Goal: Task Accomplishment & Management: Use online tool/utility

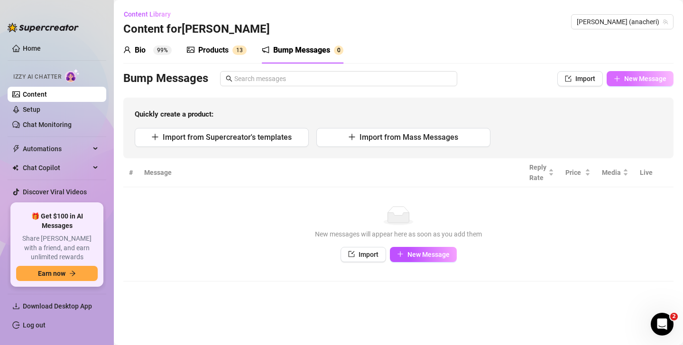
click at [631, 77] on span "New Message" at bounding box center [645, 79] width 42 height 8
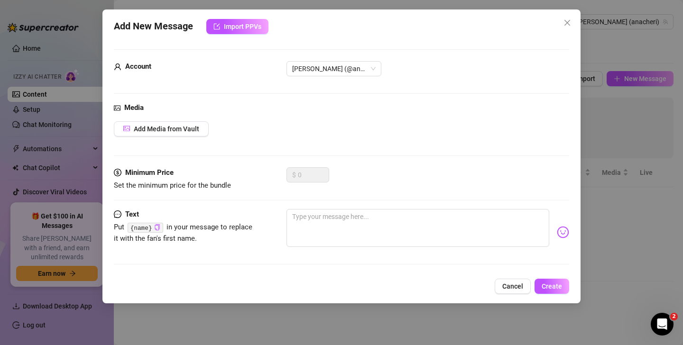
click at [508, 286] on span "Cancel" at bounding box center [512, 287] width 21 height 8
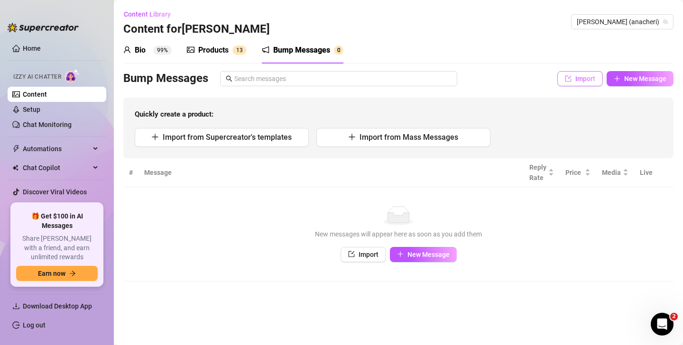
click at [571, 80] on icon "import" at bounding box center [568, 78] width 7 height 7
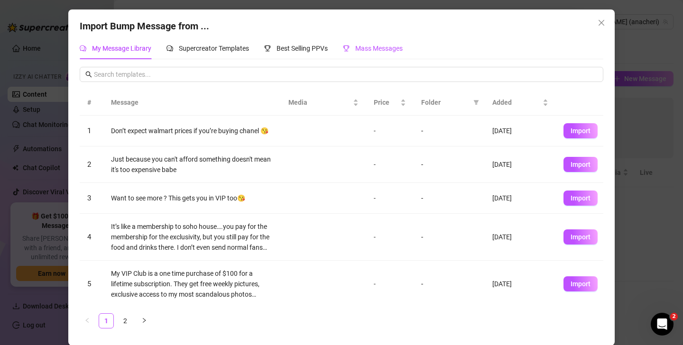
click at [369, 47] on span "Mass Messages" at bounding box center [378, 49] width 47 height 8
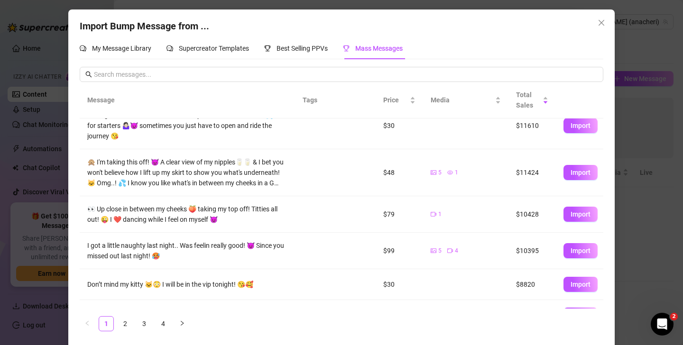
scroll to position [100, 0]
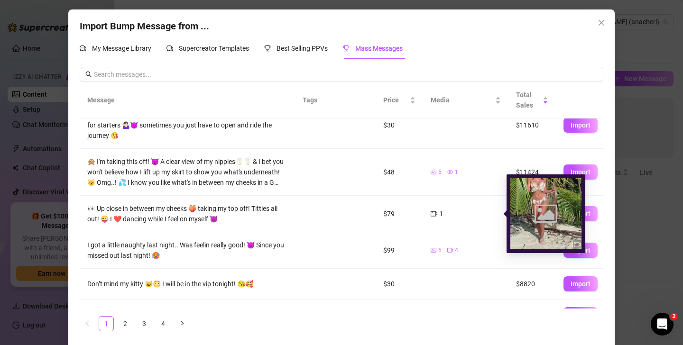
click at [434, 214] on icon "video-camera" at bounding box center [434, 214] width 7 height 7
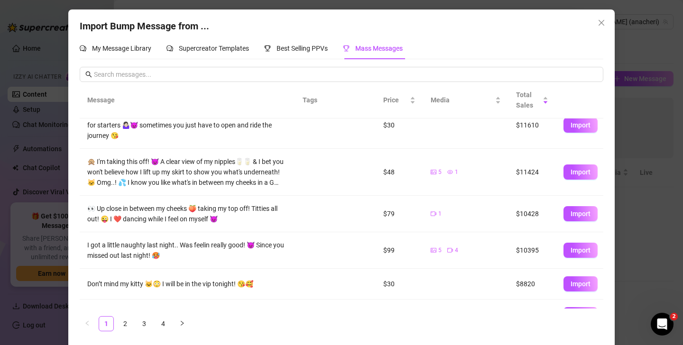
scroll to position [0, 0]
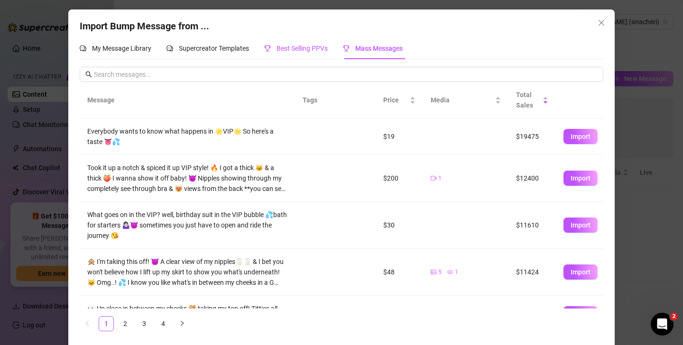
click at [301, 48] on span "Best Selling PPVs" at bounding box center [301, 49] width 51 height 8
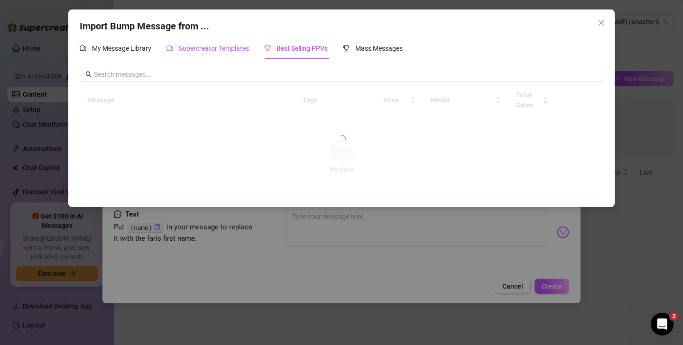
click at [203, 50] on span "Supercreator Templates" at bounding box center [214, 49] width 70 height 8
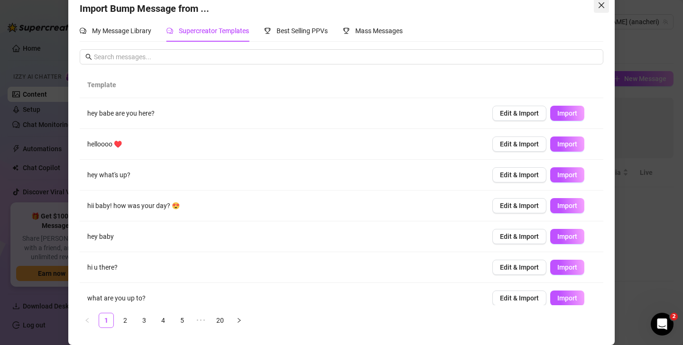
click at [599, 7] on icon "close" at bounding box center [601, 5] width 8 height 8
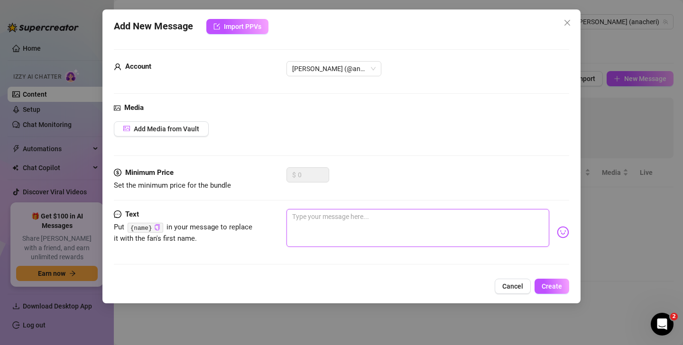
click at [375, 234] on textarea at bounding box center [417, 228] width 263 height 38
click at [364, 225] on textarea at bounding box center [417, 228] width 263 height 38
type textarea "D"
type textarea "Do"
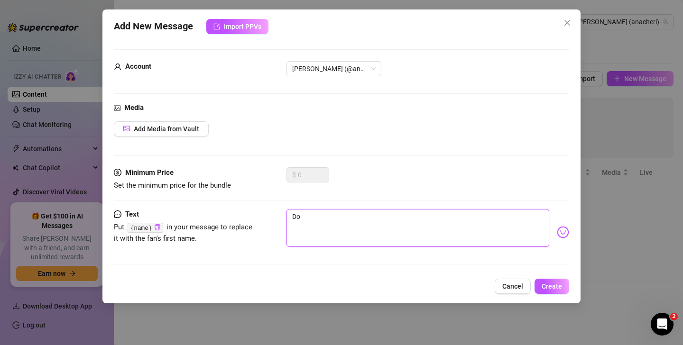
type textarea "Don"
type textarea "Don'"
type textarea "Don't"
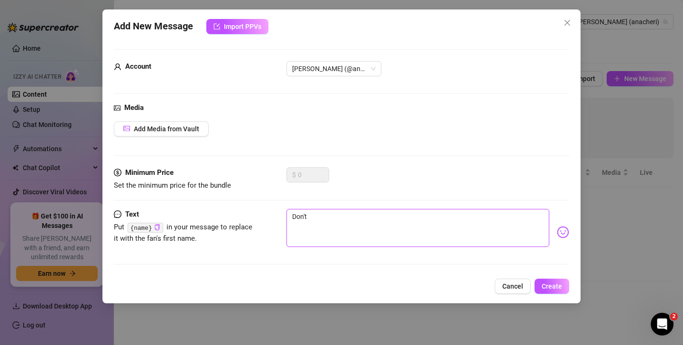
type textarea "Don't"
type textarea "Don't w"
type textarea "Don't wo"
type textarea "Don't wor"
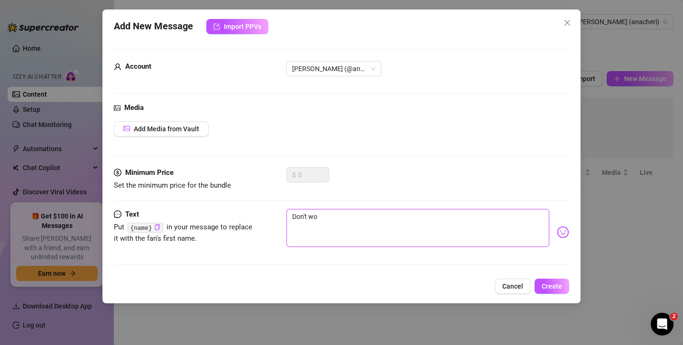
type textarea "Don't wor"
type textarea "Don't worr"
type textarea "Don't worry"
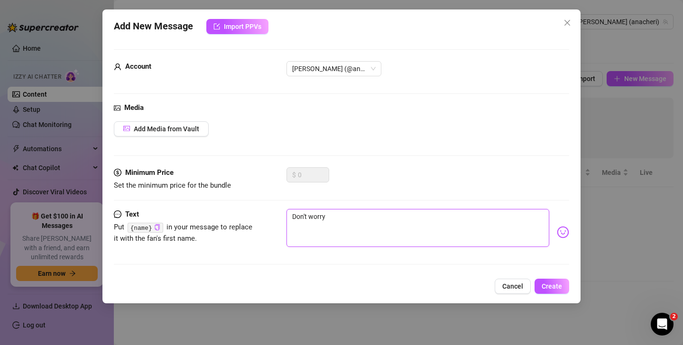
type textarea "Don't worry I"
type textarea "Don't worry I'"
type textarea "Don't worry I'm"
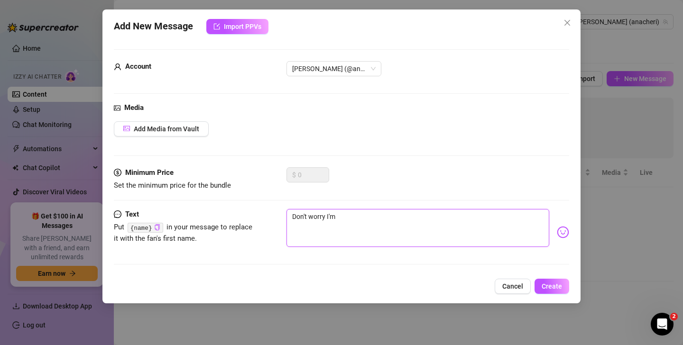
type textarea "Don't worry I'm"
type textarea "Don't worry I'm h"
type textarea "Don't worry I'm he"
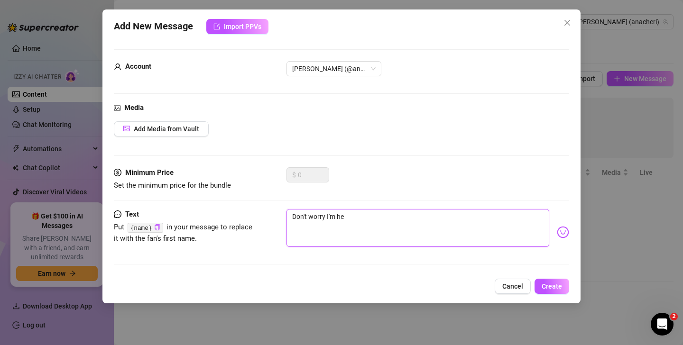
type textarea "Don't worry I'm her"
type textarea "Don't worry I'm here"
type textarea "Don't worry I'm here n"
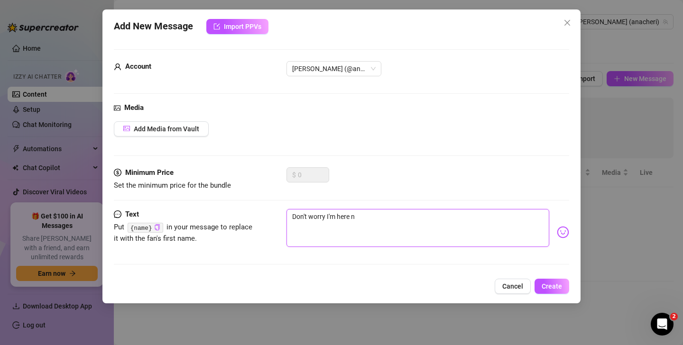
type textarea "Don't worry I'm here no"
type textarea "Don't worry I'm here now"
type textarea "Don't worry I'm here now-"
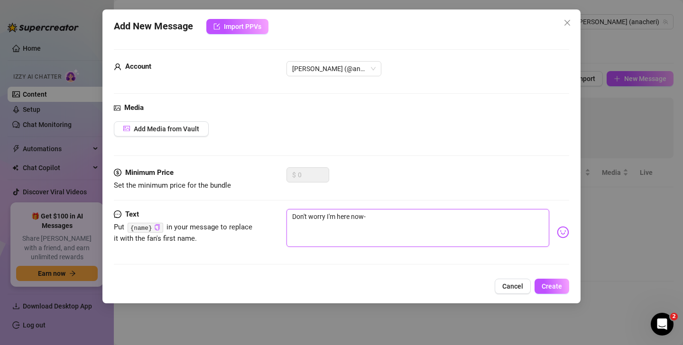
type textarea "Don't worry I'm here now-"
type textarea "Don't worry I'm here now- y"
type textarea "Don't worry I'm here now- yo"
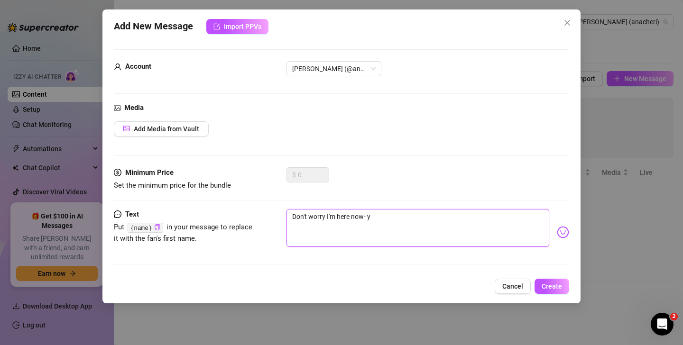
type textarea "Don't worry I'm here now- yo"
type textarea "Don't worry I'm here now- you"
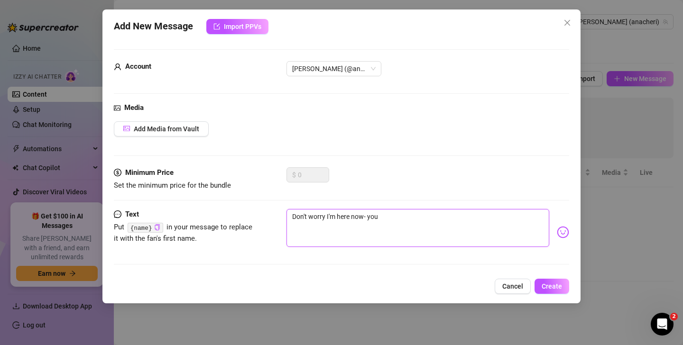
type textarea "Don't worry I'm here now- you w"
type textarea "Don't worry I'm here now- you we"
type textarea "Don't worry I'm here now- you wer"
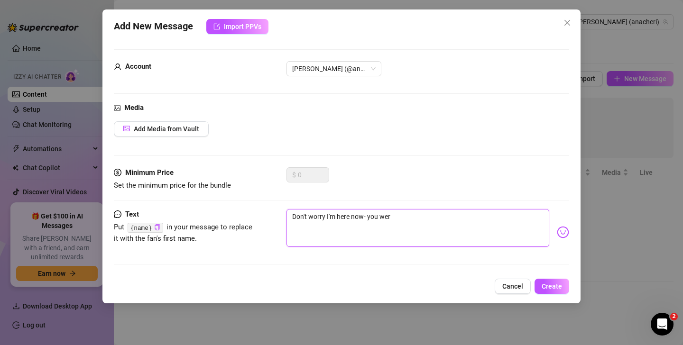
type textarea "Don't worry I'm here now- you were"
type textarea "Don't worry I'm here now- you were j"
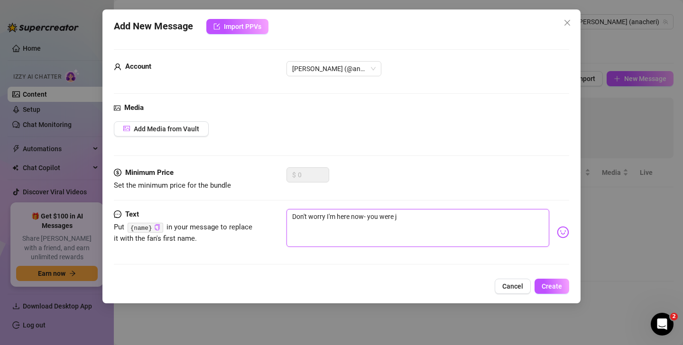
type textarea "Don't worry I'm here now- you were ju"
type textarea "Don't worry I'm here now- you were jus"
type textarea "Don't worry I'm here now- you were just"
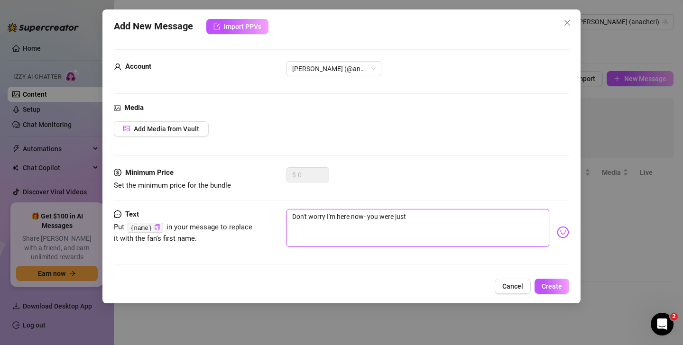
type textarea "Don't worry I'm here now- you were just"
type textarea "Don't worry I'm here now- you were just w"
type textarea "Don't worry I'm here now- you were just wa"
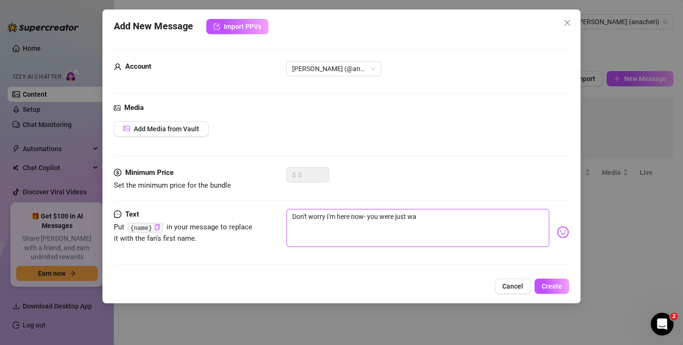
type textarea "Don't worry I'm here now- you were just wai"
type textarea "Don't worry I'm here now- you were just wait"
type textarea "Don't worry I'm here now- you were just waiti"
type textarea "Don't worry I'm here now- you were just waitin"
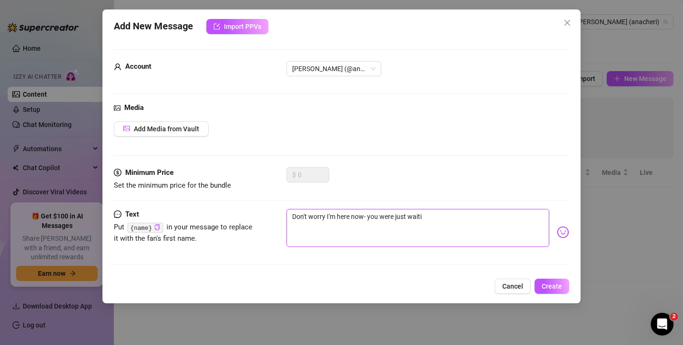
type textarea "Don't worry I'm here now- you were just waitin"
type textarea "Don't worry I'm here now- you were just waiting"
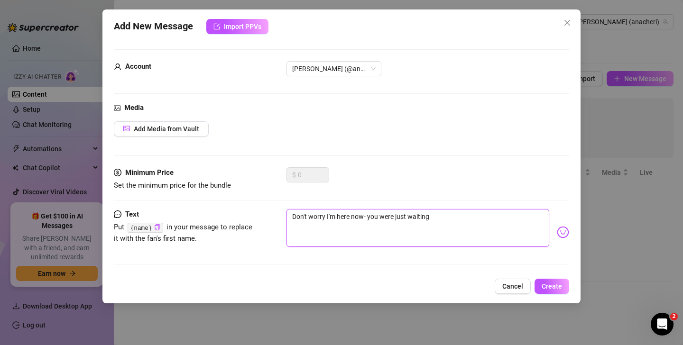
type textarea "Don't worry I'm here now- you were just waiting f"
type textarea "Don't worry I'm here now- you were just waiting fo"
type textarea "Don't worry I'm here now- you were just waiting for"
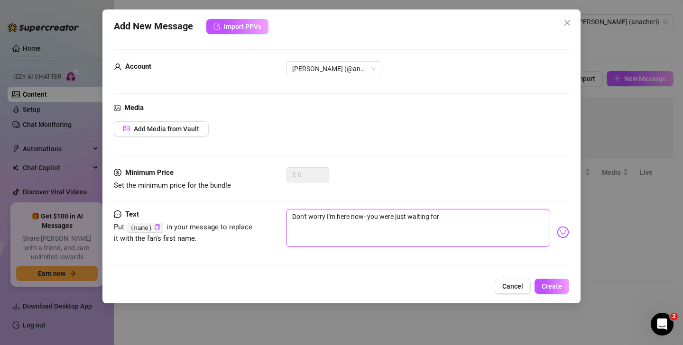
type textarea "Don't worry I'm here now- you were just waiting for m"
type textarea "Don't worry I'm here now- you were just waiting for me"
type textarea "Don't worry I'm here now- you were just waiting for me w"
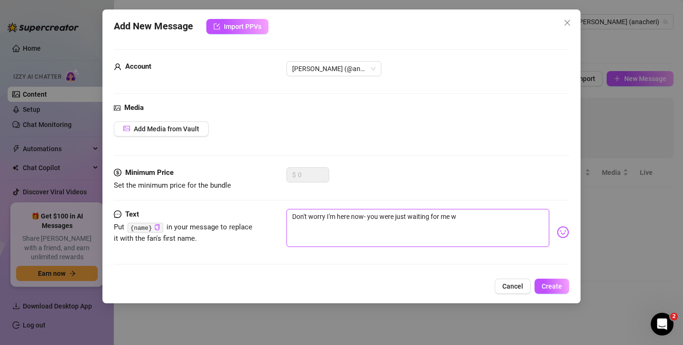
type textarea "Don't worry I'm here now- you were just waiting for me w"
type textarea "Don't worry I'm here now- you were just waiting for me we"
type textarea "Don't worry I'm here now- you were just waiting for me wer"
type textarea "Don't worry I'm here now- you were just waiting for me were"
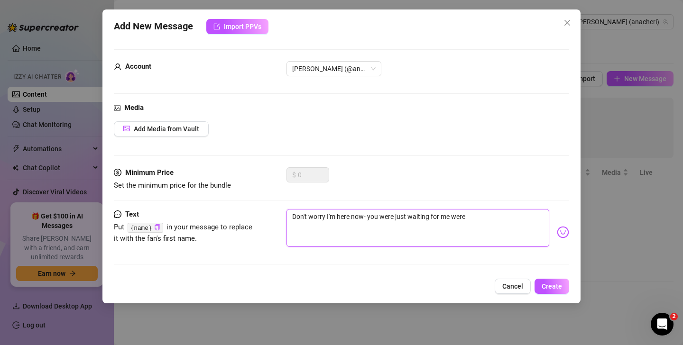
type textarea "Don't worry I'm here now- you were just waiting for me weren"
type textarea "Don't worry I'm here now- you were just waiting for me weren'"
type textarea "Don't worry I'm here now- you were just waiting for me weren't"
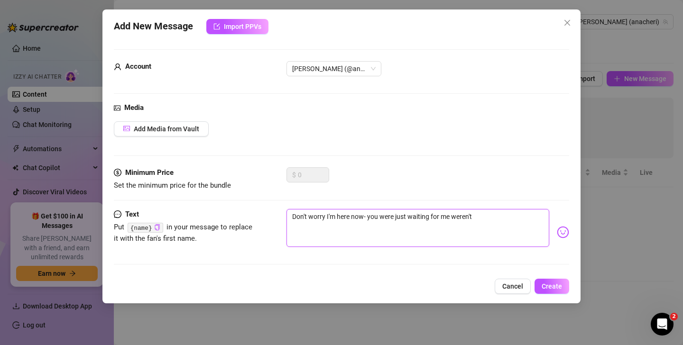
type textarea "Don't worry I'm here now- you were just waiting for me weren't"
type textarea "Don't worry I'm here now- you were just waiting for me weren't y"
type textarea "Don't worry I'm here now- you were just waiting for me weren't yo"
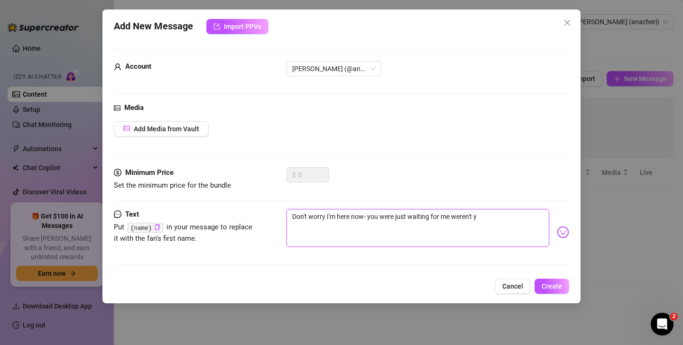
type textarea "Don't worry I'm here now- you were just waiting for me weren't yo"
type textarea "Don't worry I'm here now- you were just waiting for me weren't you"
type textarea "Don't worry I'm here now- you were just waiting for me weren't you?"
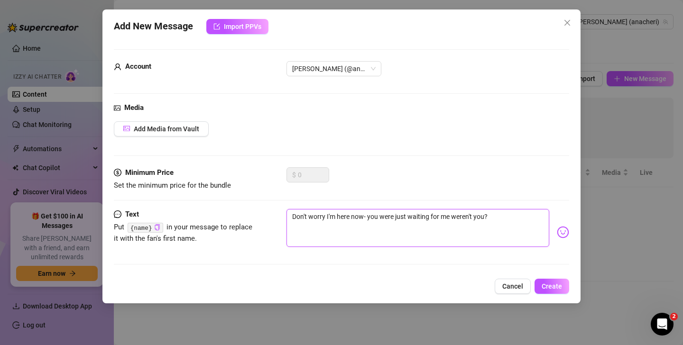
type textarea "Don't worry I'm here now- you were just waiting for me weren't you?"
type textarea "Don't worry I'm here now- you were just waiting for me weren't you? 😏"
click at [554, 288] on span "Create" at bounding box center [551, 287] width 20 height 8
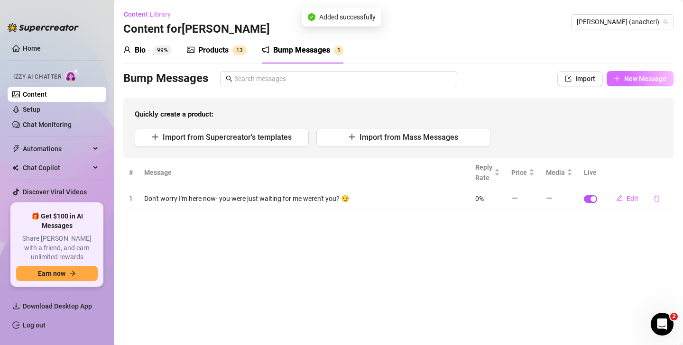
click at [634, 78] on span "New Message" at bounding box center [645, 79] width 42 height 8
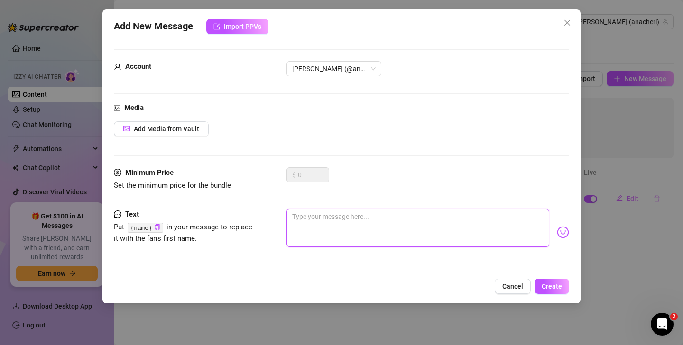
click at [413, 229] on textarea at bounding box center [417, 228] width 263 height 38
type textarea "S"
type textarea "So"
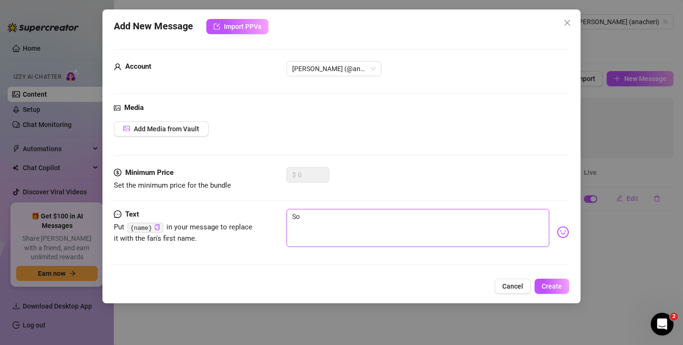
type textarea "Som"
type textarea "Some"
type textarea "Somet"
type textarea "Someth"
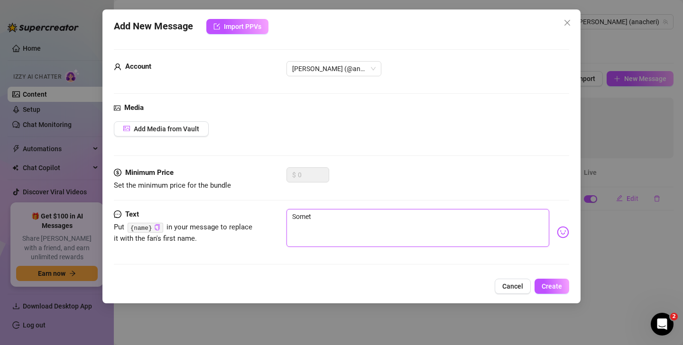
type textarea "Someth"
type textarea "Somethi"
type textarea "Somethin"
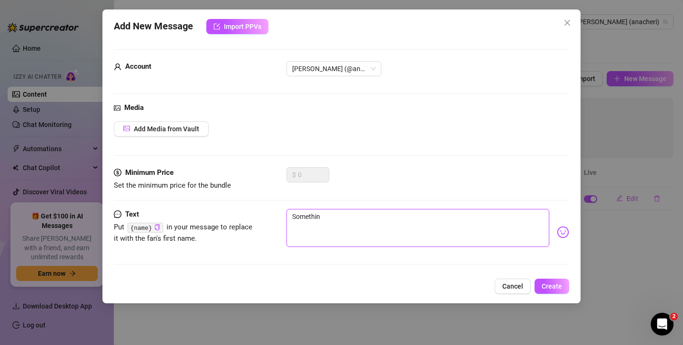
type textarea "Something"
type textarea "Somethinga"
type textarea "Something"
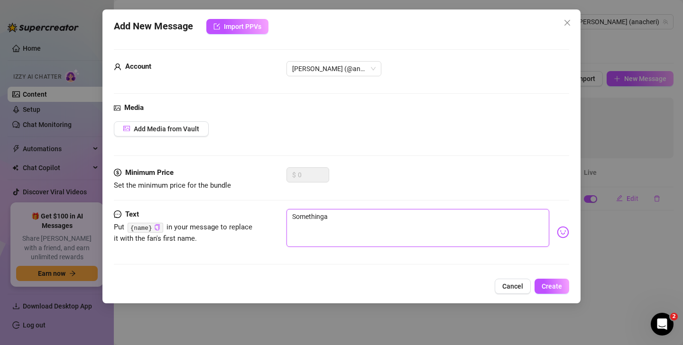
type textarea "Something"
type textarea "Something a"
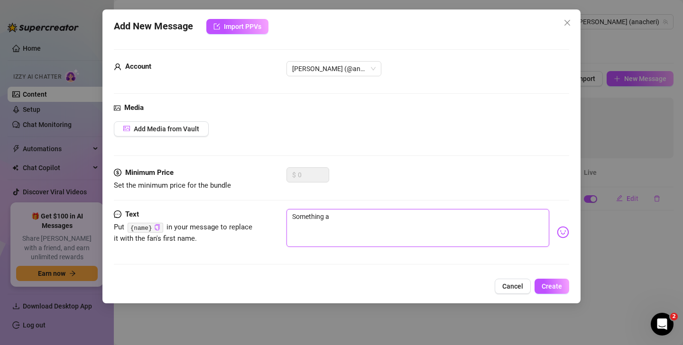
type textarea "Something ab"
type textarea "Something abo"
type textarea "Something abou"
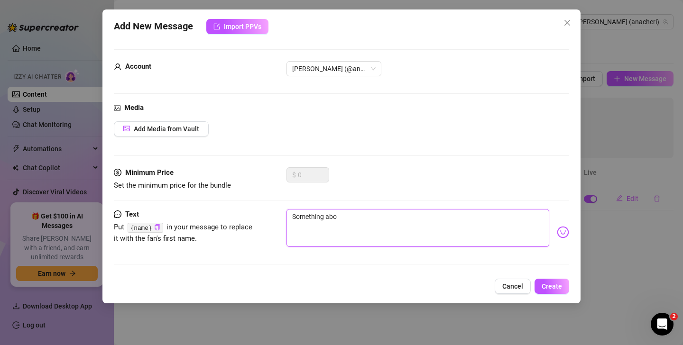
type textarea "Something abou"
type textarea "Something about"
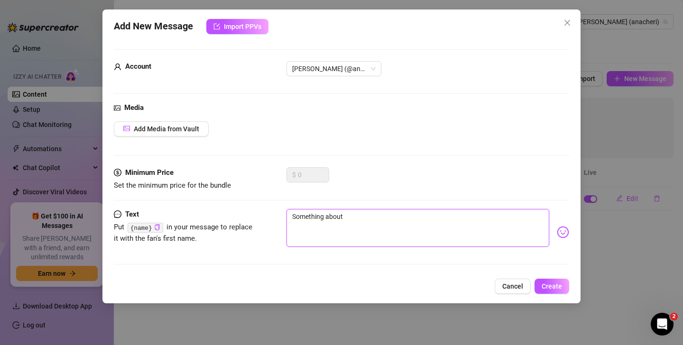
type textarea "Something about u"
type textarea "Something about us"
type textarea "Something about us k"
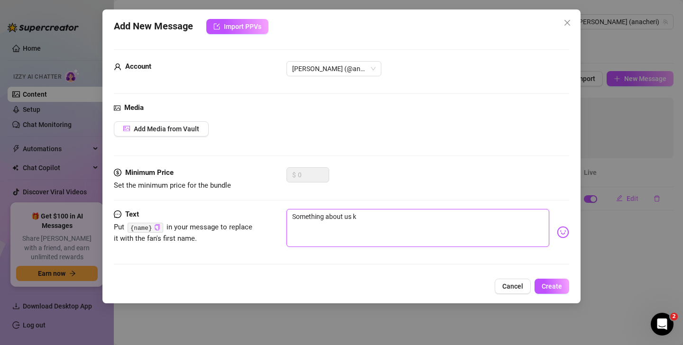
type textarea "Something about us ke"
type textarea "Something about us [PERSON_NAME]"
type textarea "Something about us keep"
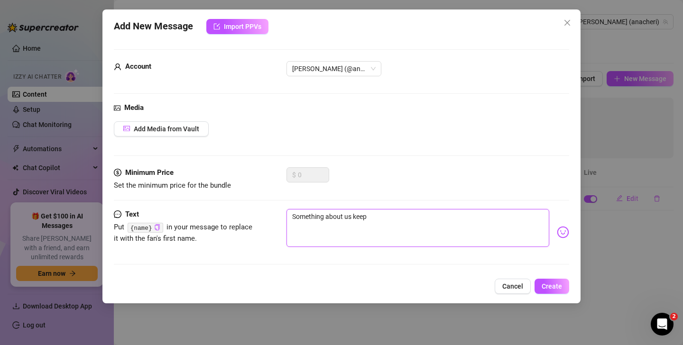
type textarea "Something about us keepi"
type textarea "Something about us keepin"
type textarea "Something about us keeping"
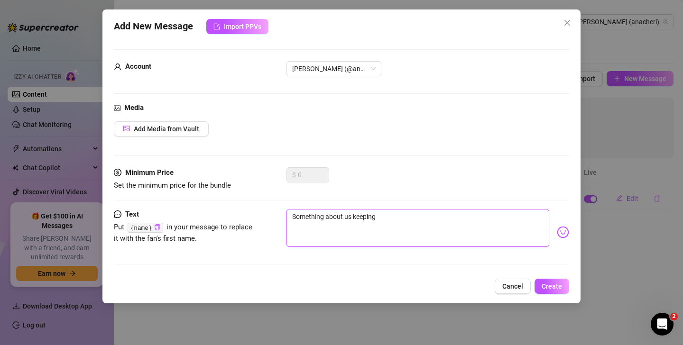
type textarea "Something about us keeping t"
type textarea "Something about us keeping th"
type textarea "Something about us keeping thi"
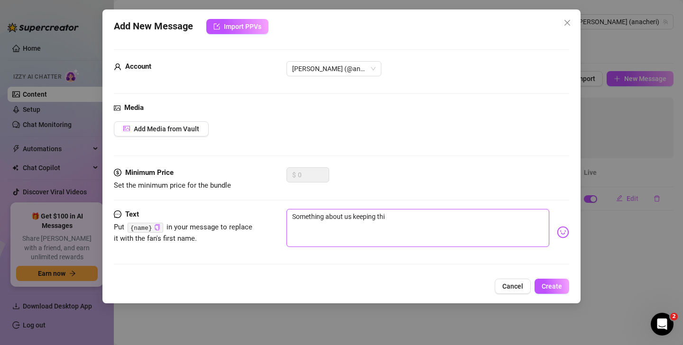
type textarea "Something about us keeping thin"
type textarea "Something about us keeping thing"
type textarea "Something about us keeping things"
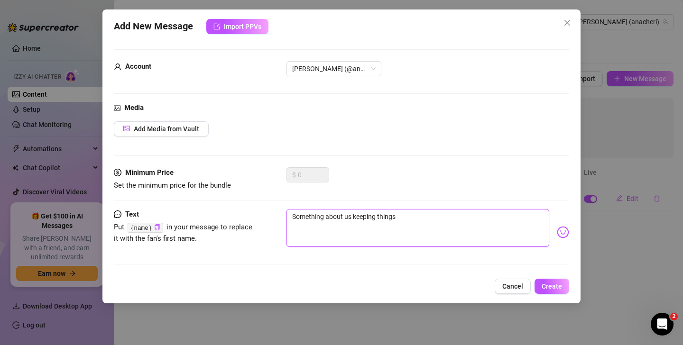
type textarea "Something about us keeping things"
type textarea "Something about us keeping things t"
type textarea "Something about us keeping things to"
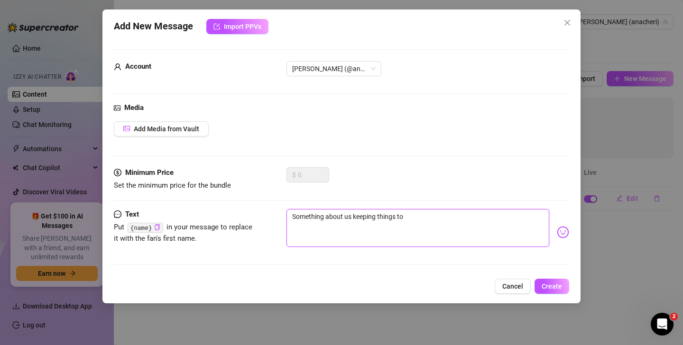
type textarea "Something about us keeping things too"
type textarea "Something about us keeping things too P"
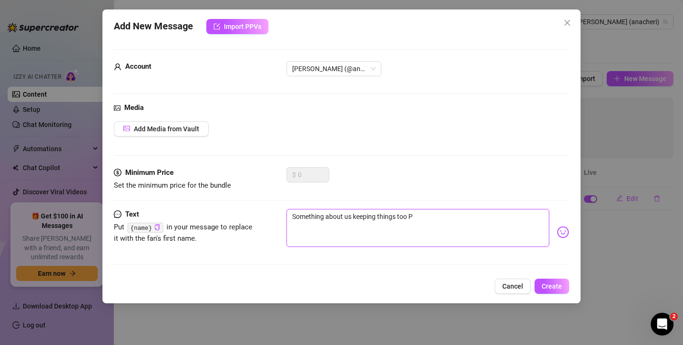
type textarea "Something about us keeping things too PP"
type textarea "Something about us keeping things too PPG"
type textarea "Something about us keeping things too PP"
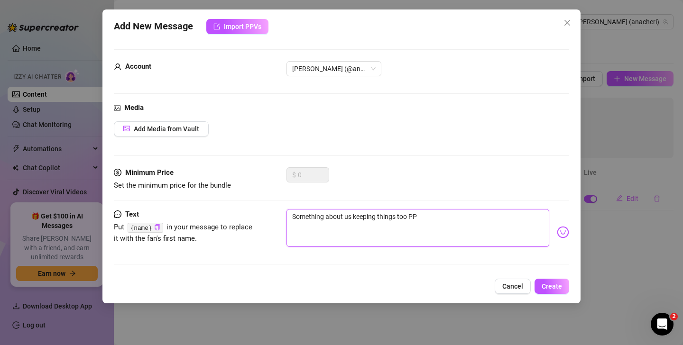
type textarea "Something about us keeping things too P"
type textarea "Something about us keeping things too PG"
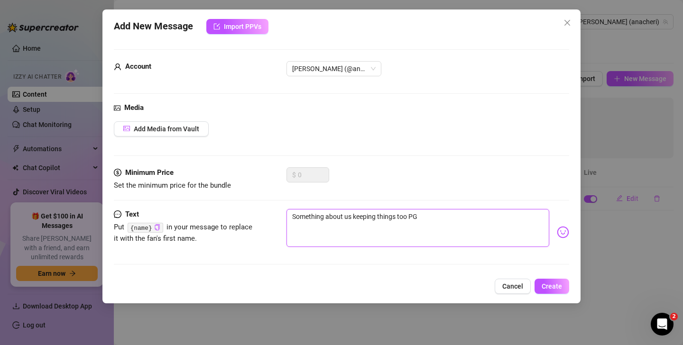
type textarea "Something about us keeping things too PG"
type textarea "Something about us keeping things too PG j"
type textarea "Something about us keeping things too PG ju"
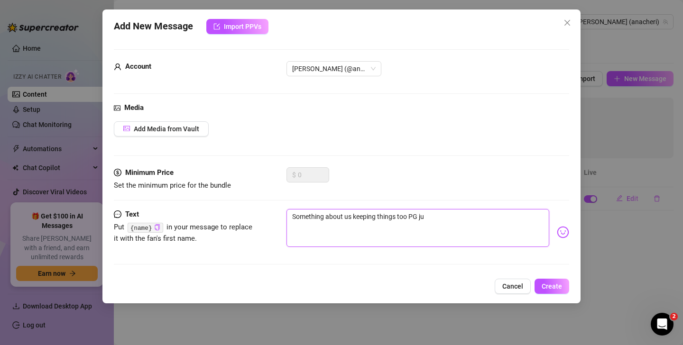
type textarea "Something about us keeping things too PG jus"
type textarea "Something about us keeping things too PG just"
click at [553, 285] on span "Create" at bounding box center [551, 287] width 20 height 8
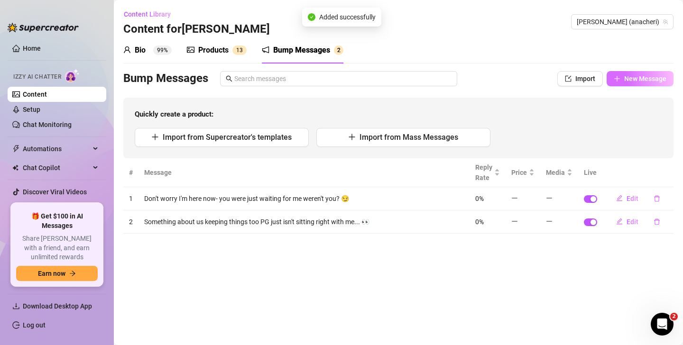
click at [628, 77] on span "New Message" at bounding box center [645, 79] width 42 height 8
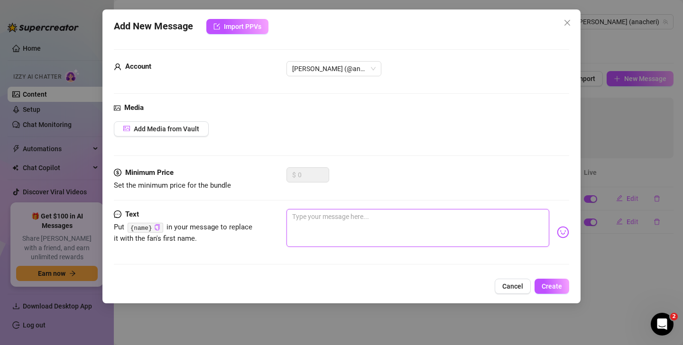
click at [315, 220] on textarea at bounding box center [417, 228] width 263 height 38
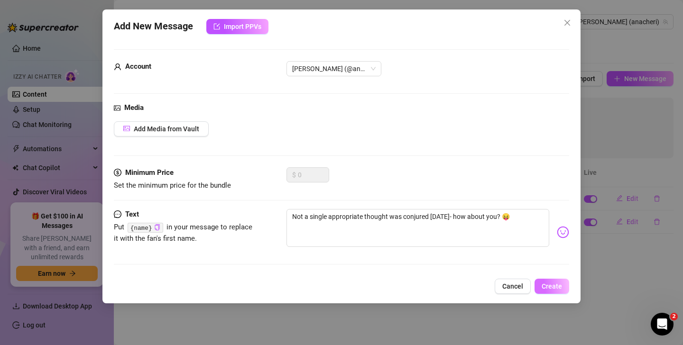
click at [553, 284] on span "Create" at bounding box center [551, 287] width 20 height 8
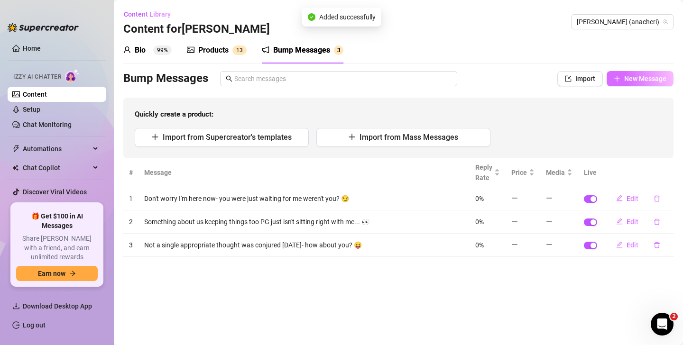
click at [629, 77] on span "New Message" at bounding box center [645, 79] width 42 height 8
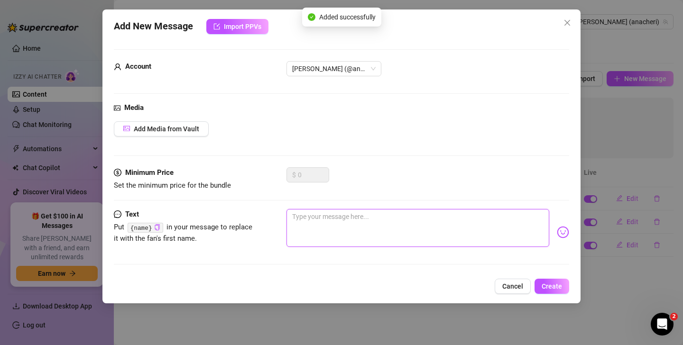
click at [315, 220] on textarea at bounding box center [417, 228] width 263 height 38
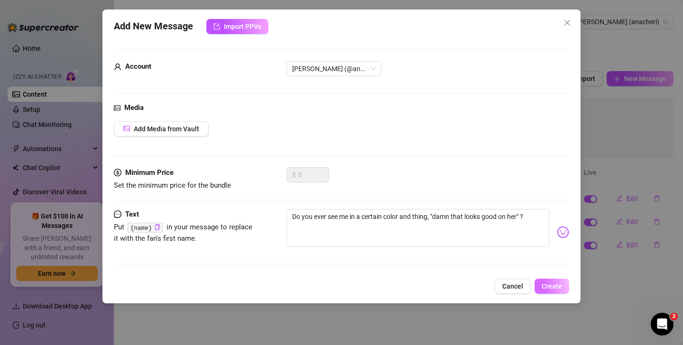
click at [551, 287] on span "Create" at bounding box center [551, 287] width 20 height 8
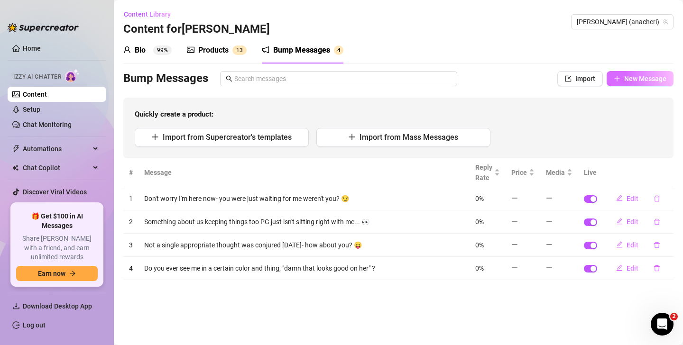
click at [638, 79] on span "New Message" at bounding box center [645, 79] width 42 height 8
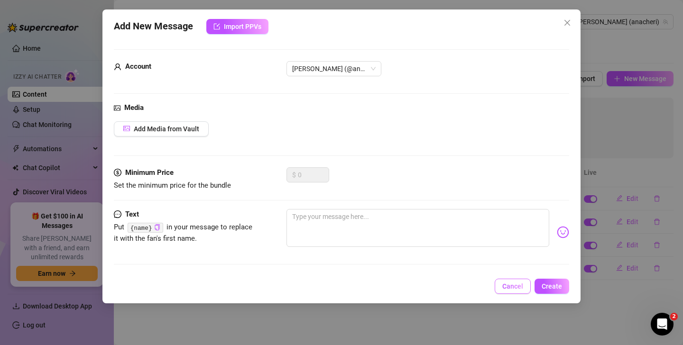
click at [512, 289] on span "Cancel" at bounding box center [512, 287] width 21 height 8
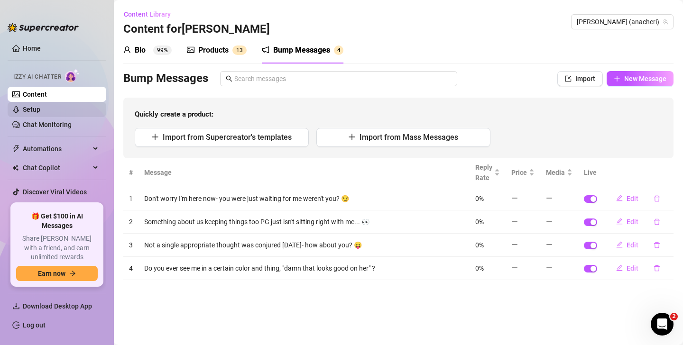
click at [35, 109] on link "Setup" at bounding box center [32, 110] width 18 height 8
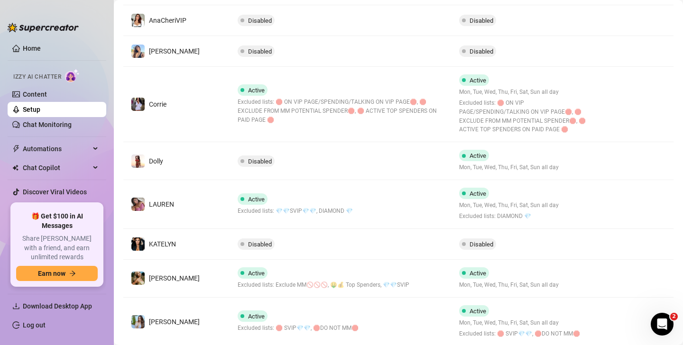
scroll to position [338, 0]
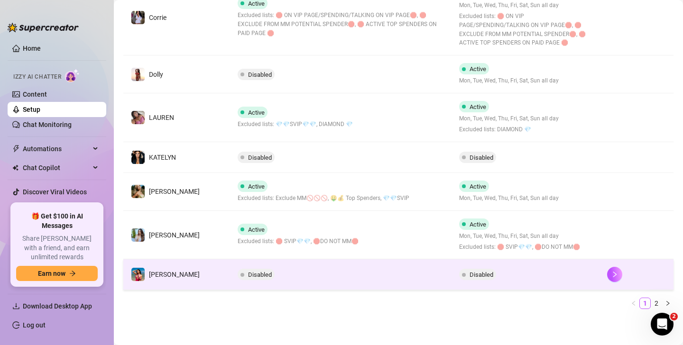
click at [340, 271] on td "Disabled" at bounding box center [341, 274] width 222 height 31
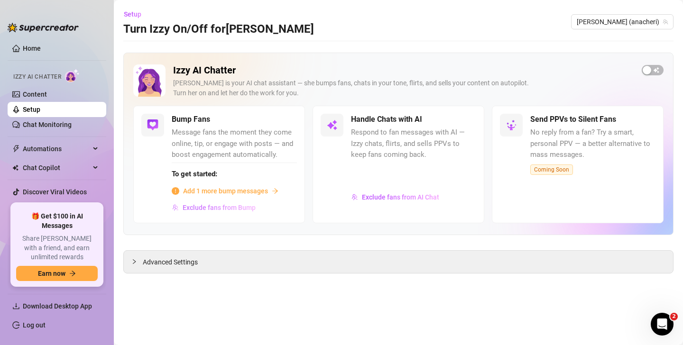
click at [218, 210] on span "Exclude fans from Bump" at bounding box center [219, 208] width 73 height 8
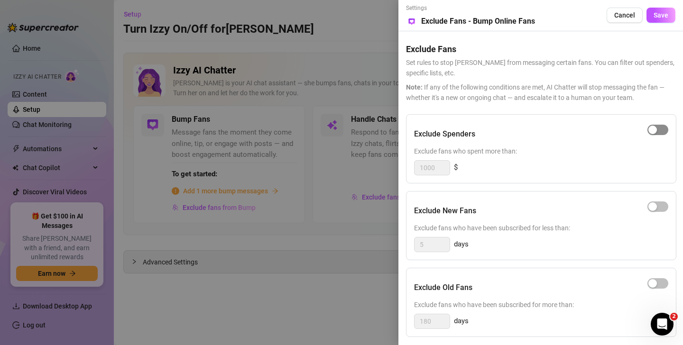
click at [656, 129] on div "button" at bounding box center [652, 130] width 9 height 9
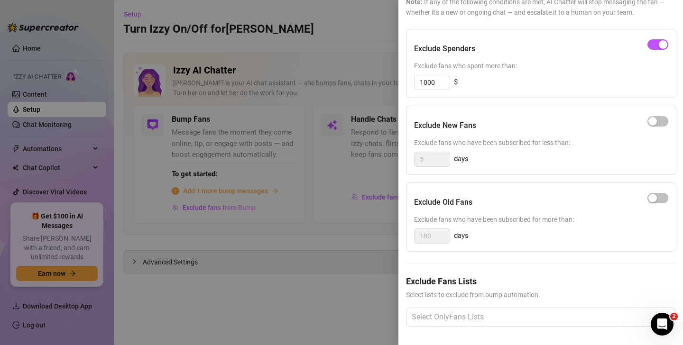
scroll to position [86, 0]
click at [457, 320] on div at bounding box center [536, 316] width 256 height 17
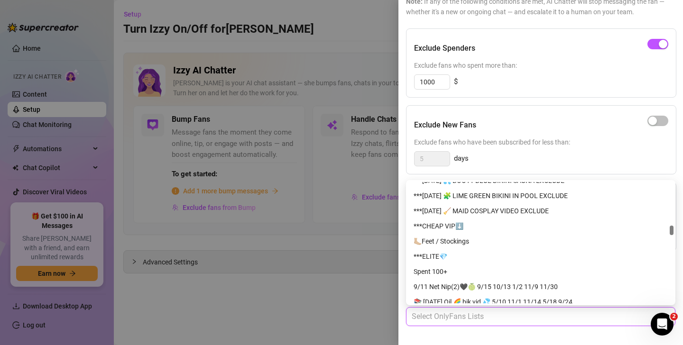
scroll to position [6037, 0]
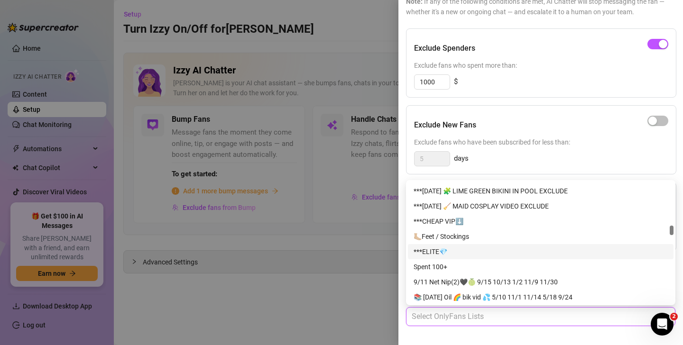
click at [432, 250] on div "***ELITE💎" at bounding box center [540, 252] width 254 height 10
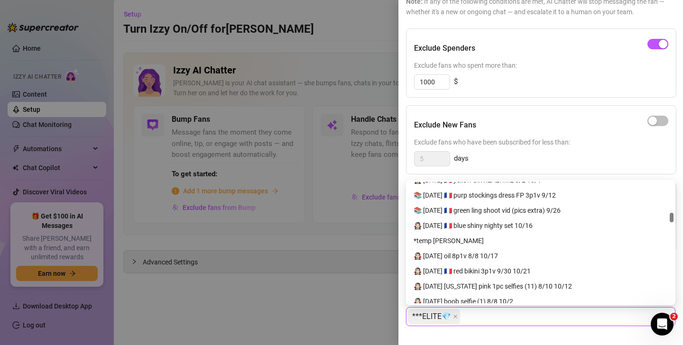
scroll to position [4224, 0]
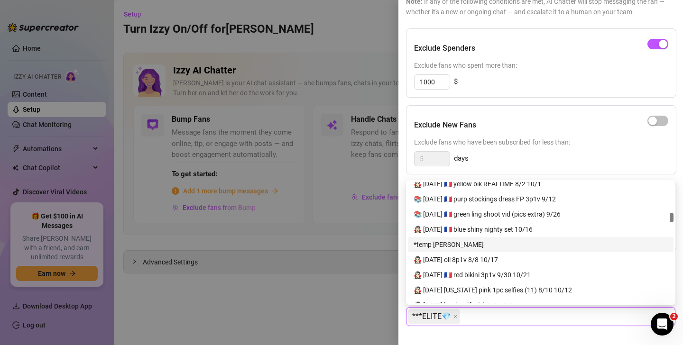
click at [426, 245] on div "*temp [PERSON_NAME]" at bounding box center [540, 244] width 254 height 10
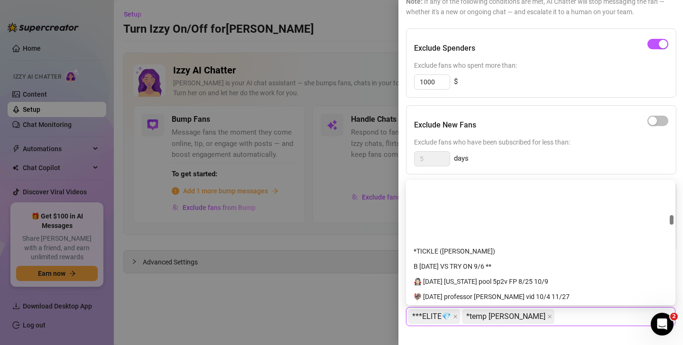
scroll to position [4735, 0]
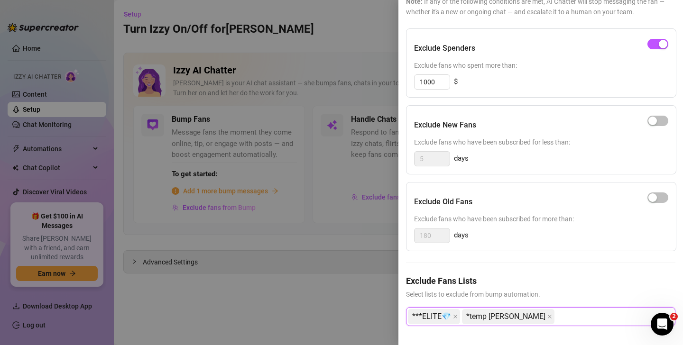
click at [592, 315] on div "***ELITE💎 *temp [PERSON_NAME]" at bounding box center [536, 316] width 256 height 17
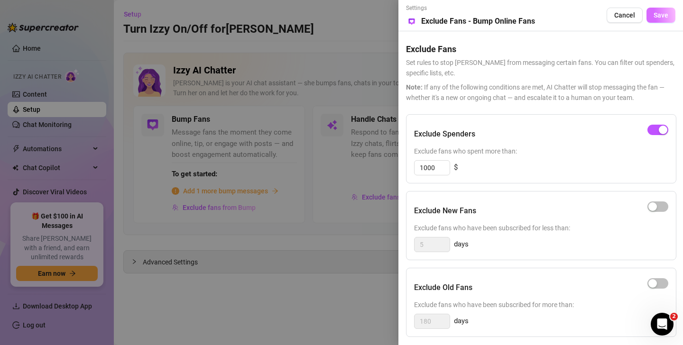
click at [662, 10] on button "Save" at bounding box center [660, 15] width 29 height 15
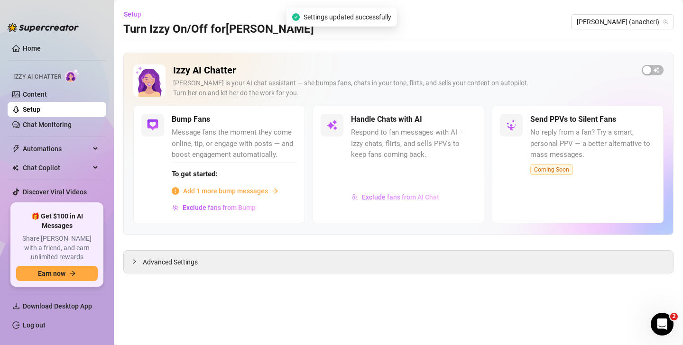
click at [395, 200] on span "Exclude fans from AI Chat" at bounding box center [400, 197] width 77 height 8
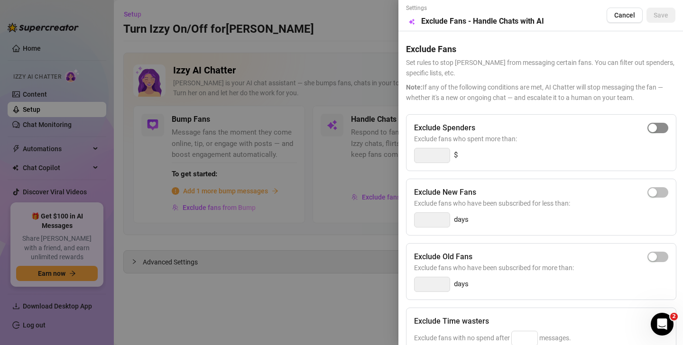
click at [656, 128] on div "button" at bounding box center [652, 128] width 9 height 9
click at [438, 155] on input "300" at bounding box center [431, 155] width 35 height 14
click at [650, 126] on div "button" at bounding box center [652, 128] width 9 height 9
click at [423, 154] on input "300" at bounding box center [431, 155] width 35 height 14
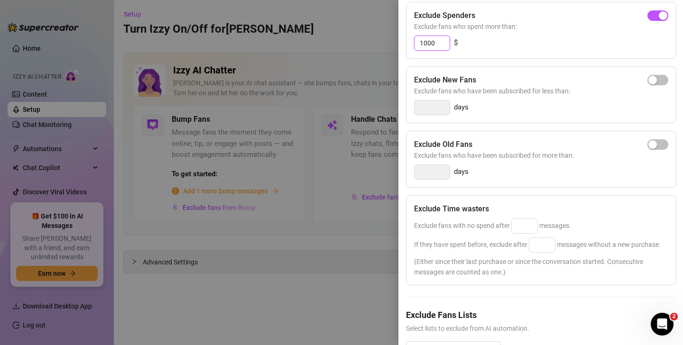
scroll to position [112, 0]
click at [531, 227] on input at bounding box center [525, 227] width 26 height 14
click at [548, 244] on input at bounding box center [542, 245] width 26 height 14
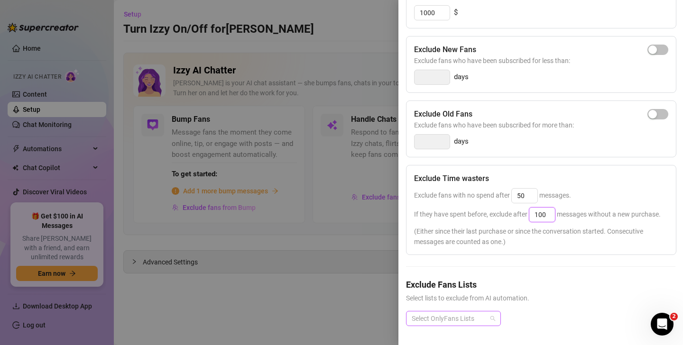
click at [493, 318] on div "Select OnlyFans Lists" at bounding box center [453, 318] width 95 height 15
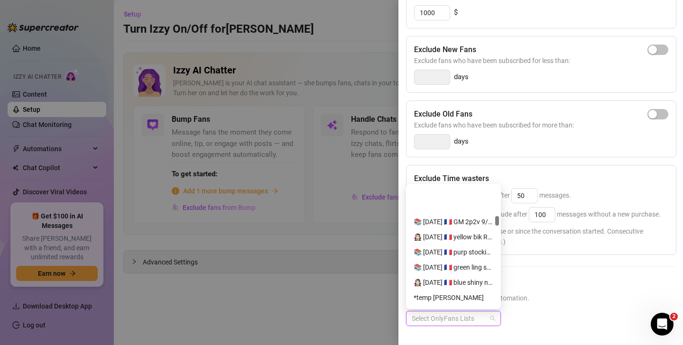
scroll to position [4217, 0]
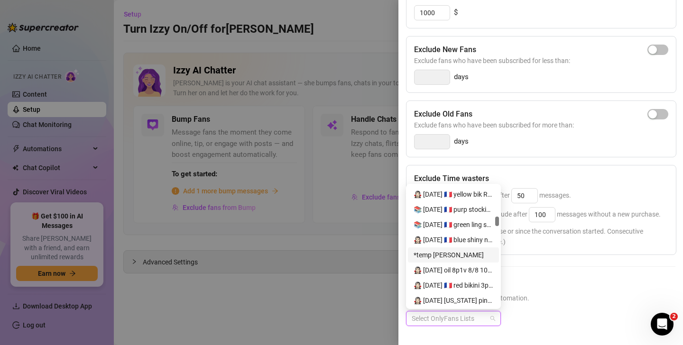
click at [436, 254] on div "*temp [PERSON_NAME]" at bounding box center [453, 255] width 80 height 10
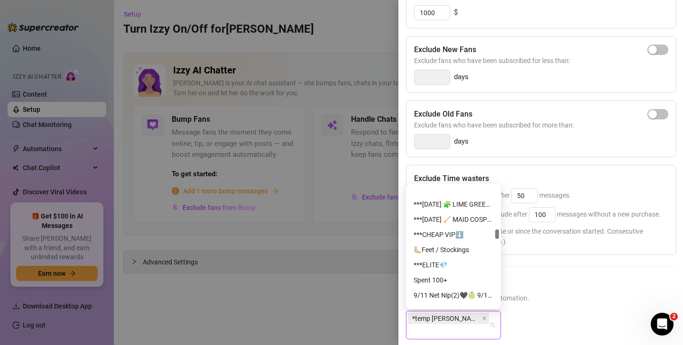
scroll to position [6047, 0]
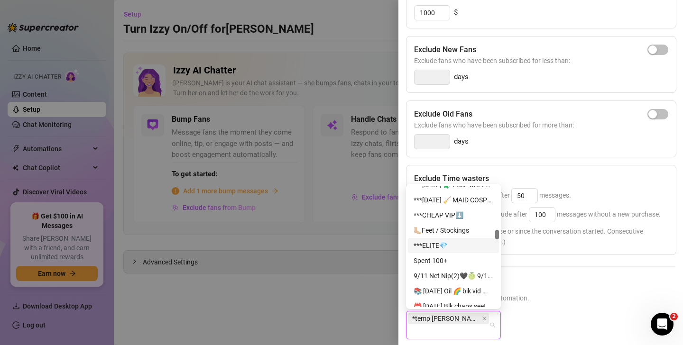
click at [434, 246] on div "***ELITE💎" at bounding box center [453, 245] width 80 height 10
click at [554, 301] on span "Select lists to exclude from AI automation." at bounding box center [540, 298] width 269 height 10
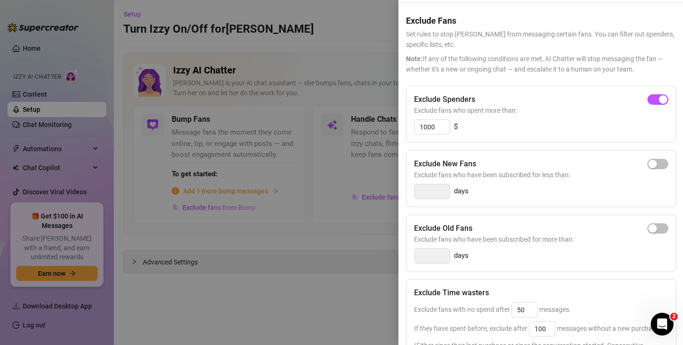
scroll to position [0, 0]
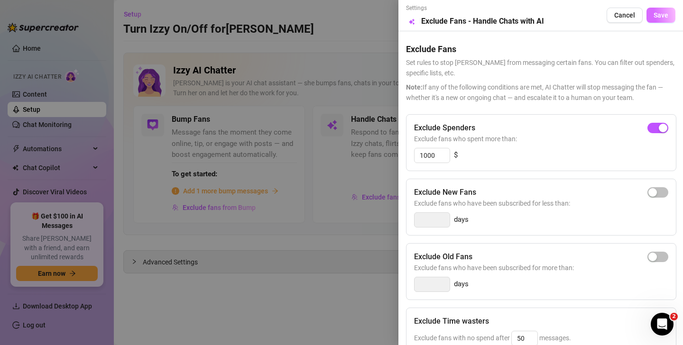
click at [661, 13] on span "Save" at bounding box center [660, 15] width 15 height 8
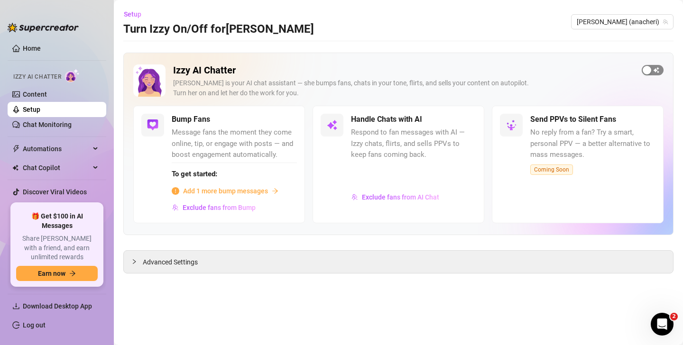
click at [647, 70] on div "button" at bounding box center [646, 70] width 9 height 9
click at [259, 191] on span "Add 1 more bump messages" at bounding box center [225, 191] width 85 height 10
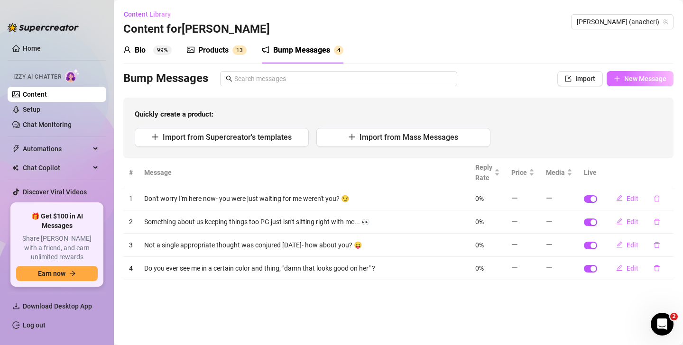
click at [638, 75] on span "New Message" at bounding box center [645, 79] width 42 height 8
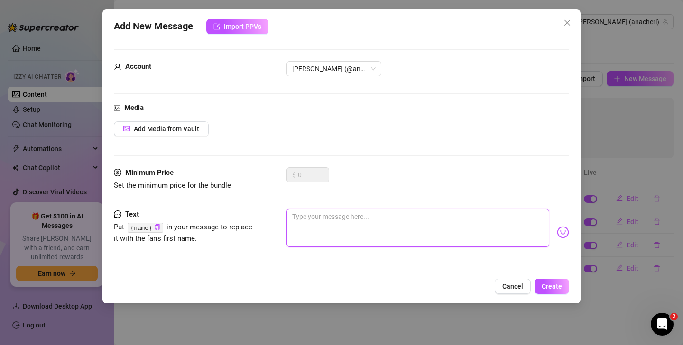
click at [437, 220] on textarea at bounding box center [417, 228] width 263 height 38
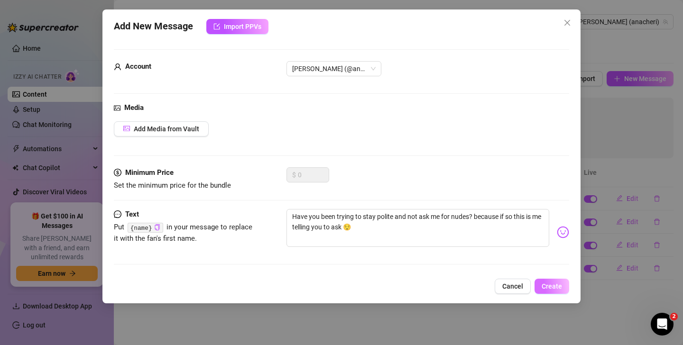
click at [554, 289] on span "Create" at bounding box center [551, 287] width 20 height 8
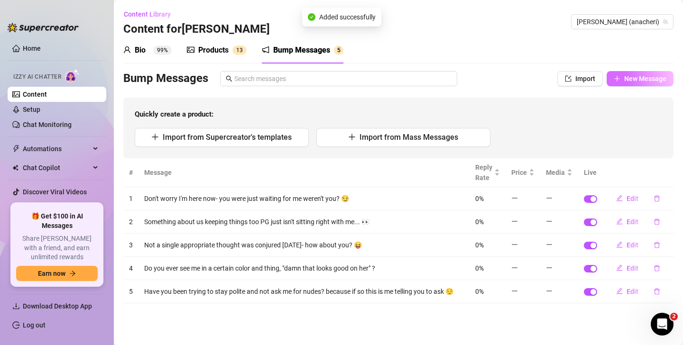
click at [637, 78] on span "New Message" at bounding box center [645, 79] width 42 height 8
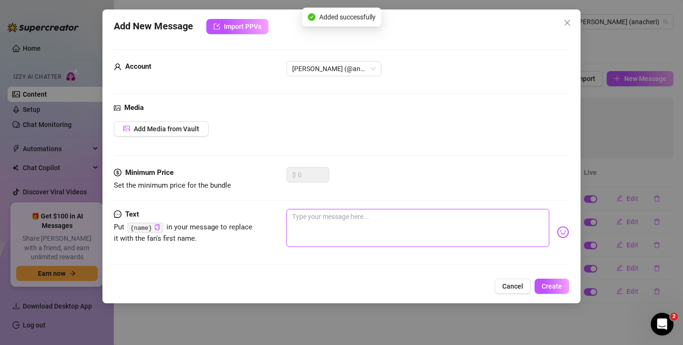
click at [337, 225] on textarea at bounding box center [417, 228] width 263 height 38
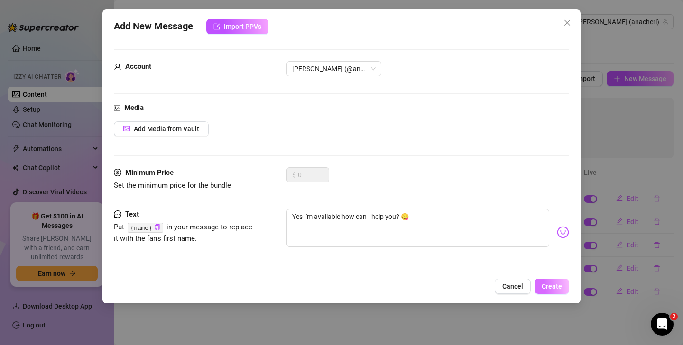
click at [550, 285] on span "Create" at bounding box center [551, 287] width 20 height 8
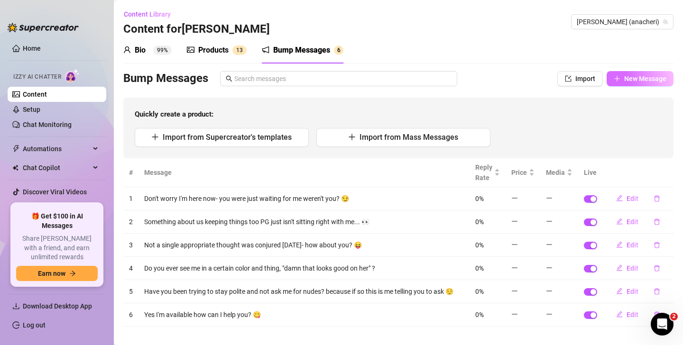
click at [635, 81] on span "New Message" at bounding box center [645, 79] width 42 height 8
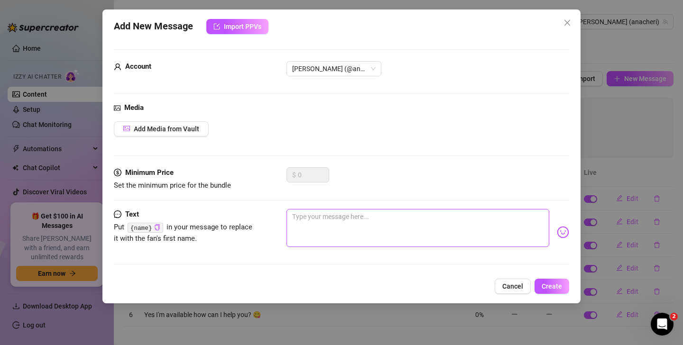
click at [390, 229] on textarea at bounding box center [417, 228] width 263 height 38
click at [343, 213] on textarea "Has my package arrived yet? It's supposed to be "hard upon delivery"" at bounding box center [417, 228] width 263 height 38
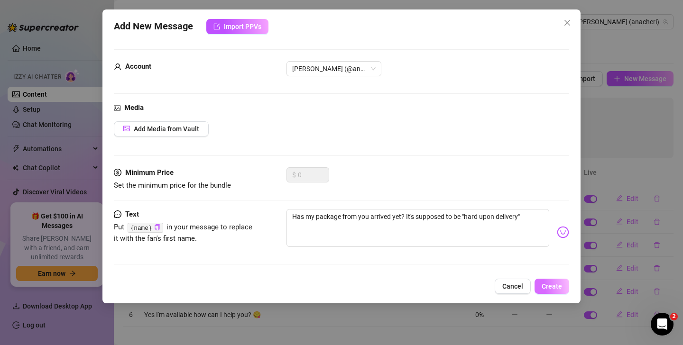
click at [551, 284] on span "Create" at bounding box center [551, 287] width 20 height 8
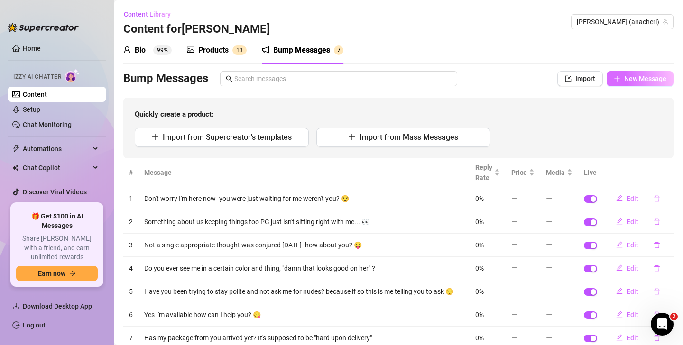
click at [637, 76] on span "New Message" at bounding box center [645, 79] width 42 height 8
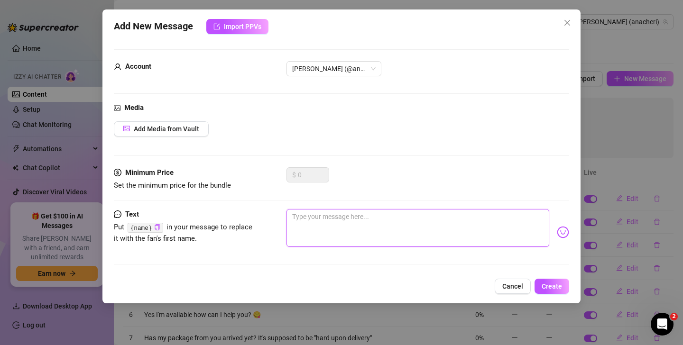
click at [425, 228] on textarea at bounding box center [417, 228] width 263 height 38
click at [548, 286] on span "Create" at bounding box center [551, 287] width 20 height 8
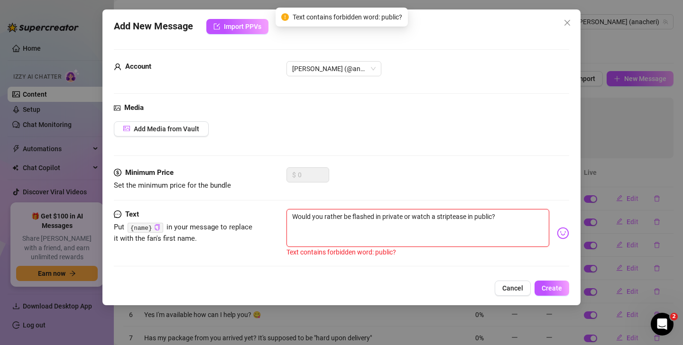
click at [491, 216] on textarea "Would you rather be flashed in private or watch a striptease in public?" at bounding box center [417, 228] width 263 height 38
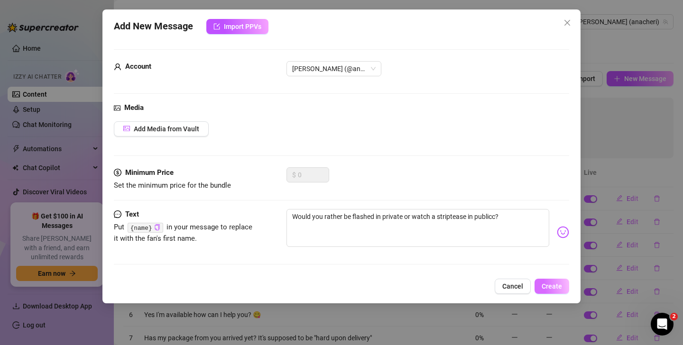
click at [552, 286] on span "Create" at bounding box center [551, 287] width 20 height 8
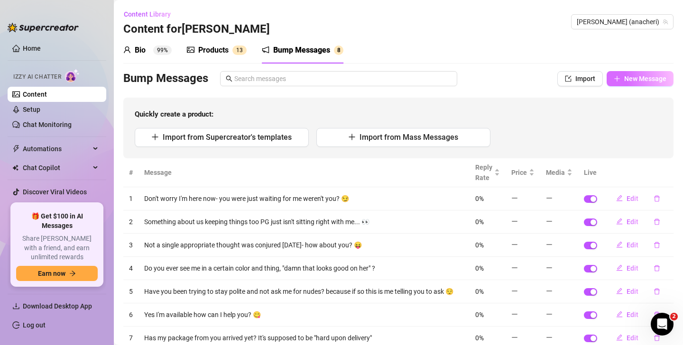
click at [651, 77] on span "New Message" at bounding box center [645, 79] width 42 height 8
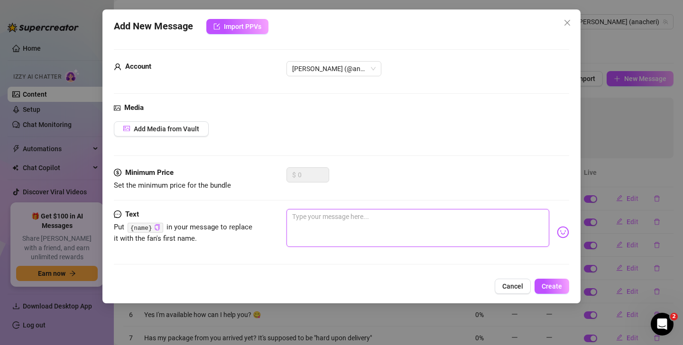
click at [358, 223] on textarea at bounding box center [417, 228] width 263 height 38
click at [551, 285] on span "Create" at bounding box center [551, 287] width 20 height 8
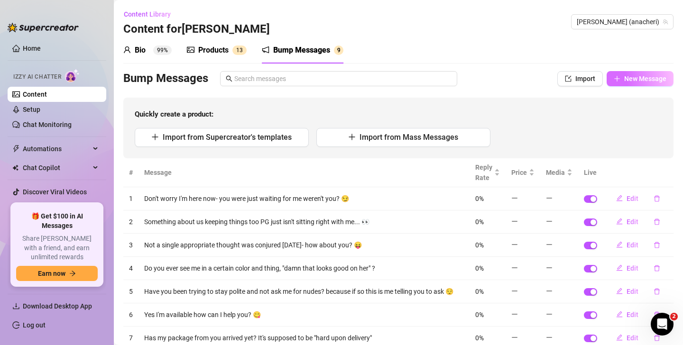
click at [624, 81] on button "New Message" at bounding box center [639, 78] width 67 height 15
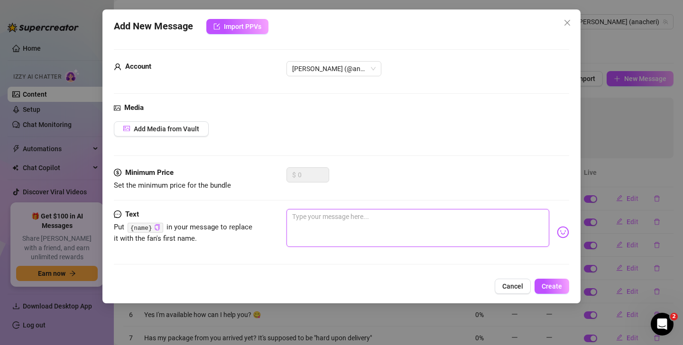
click at [423, 224] on textarea at bounding box center [417, 228] width 263 height 38
click at [550, 289] on span "Create" at bounding box center [551, 287] width 20 height 8
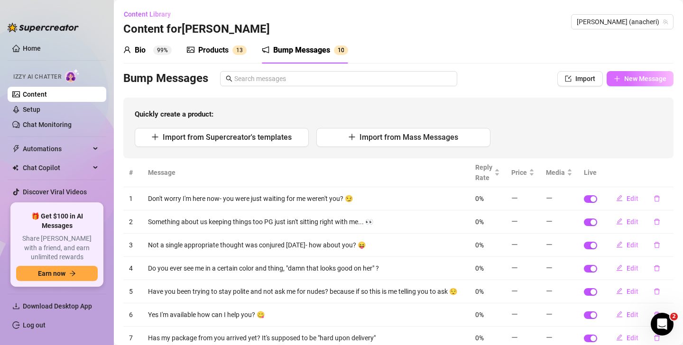
click at [631, 79] on span "New Message" at bounding box center [645, 79] width 42 height 8
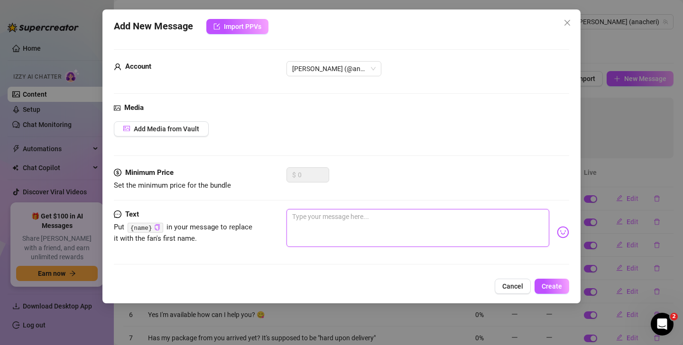
click at [376, 224] on textarea at bounding box center [417, 228] width 263 height 38
click at [556, 287] on span "Create" at bounding box center [551, 287] width 20 height 8
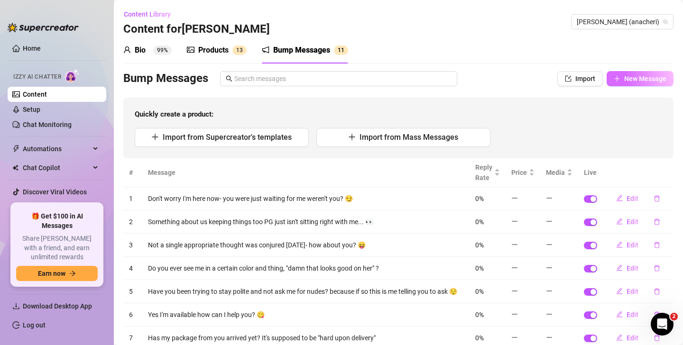
click at [635, 81] on span "New Message" at bounding box center [645, 79] width 42 height 8
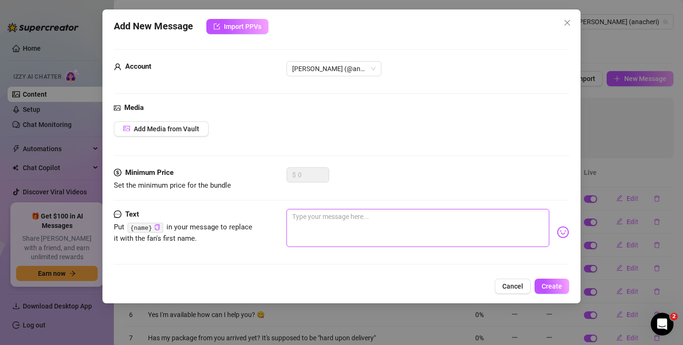
click at [372, 218] on textarea at bounding box center [417, 228] width 263 height 38
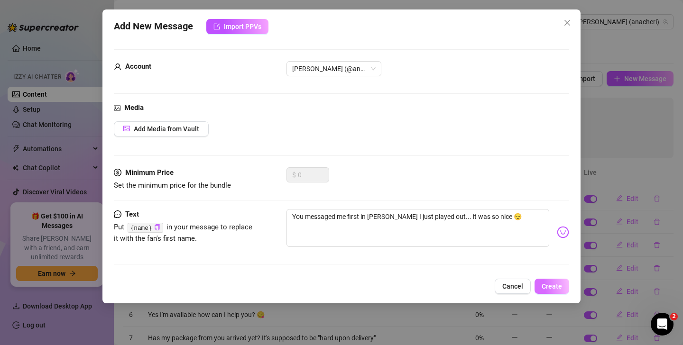
click at [549, 287] on span "Create" at bounding box center [551, 287] width 20 height 8
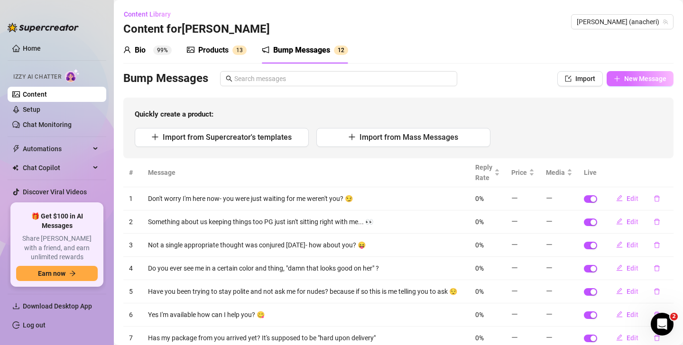
click at [629, 77] on span "New Message" at bounding box center [645, 79] width 42 height 8
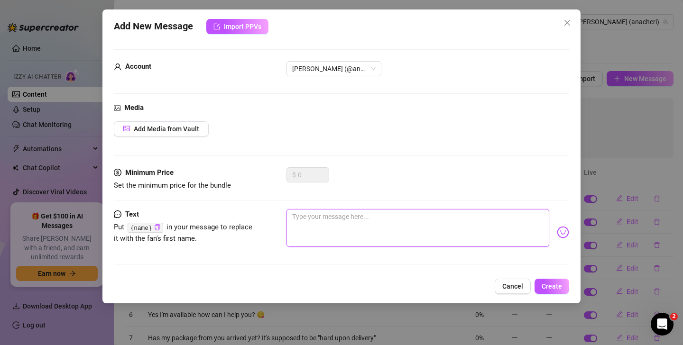
click at [395, 224] on textarea at bounding box center [417, 228] width 263 height 38
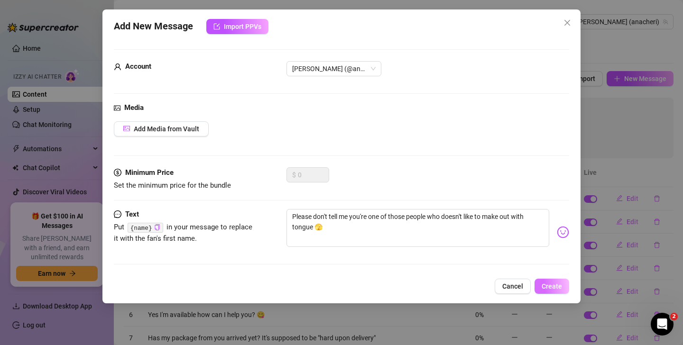
click at [546, 284] on span "Create" at bounding box center [551, 287] width 20 height 8
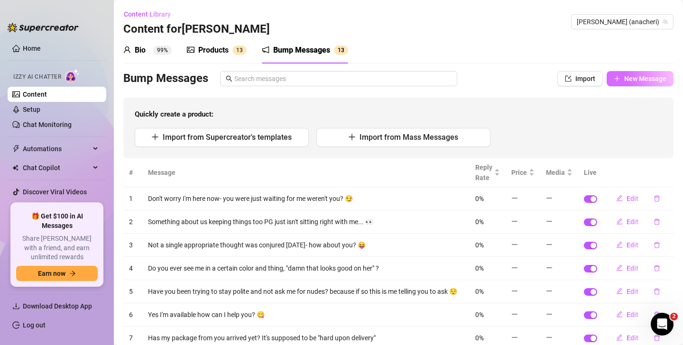
click at [633, 81] on span "New Message" at bounding box center [645, 79] width 42 height 8
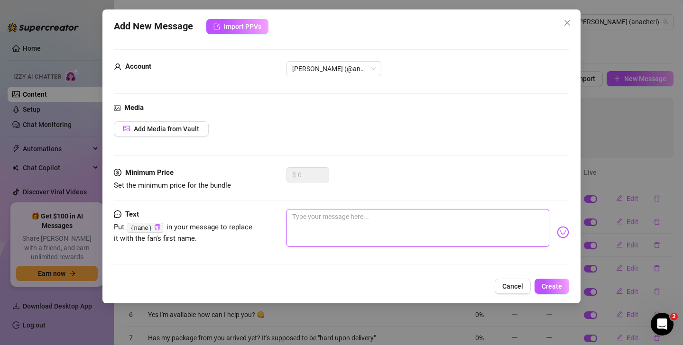
click at [362, 226] on textarea at bounding box center [417, 228] width 263 height 38
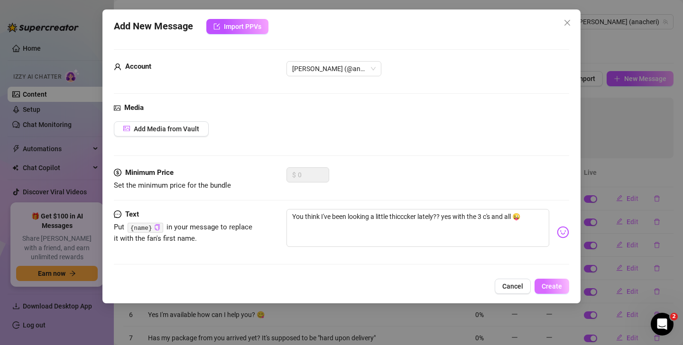
click at [554, 285] on span "Create" at bounding box center [551, 287] width 20 height 8
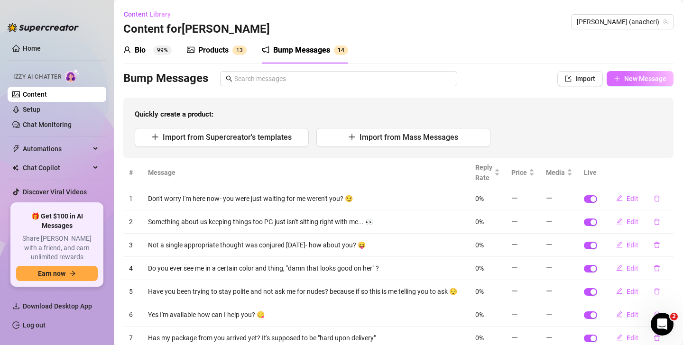
click at [636, 80] on span "New Message" at bounding box center [645, 79] width 42 height 8
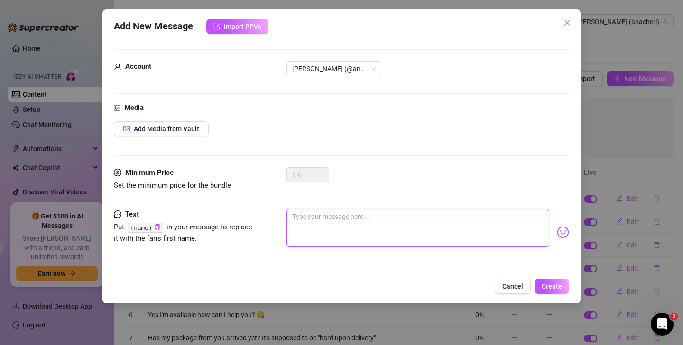
click at [406, 231] on textarea at bounding box center [417, 228] width 263 height 38
click at [549, 288] on span "Create" at bounding box center [551, 287] width 20 height 8
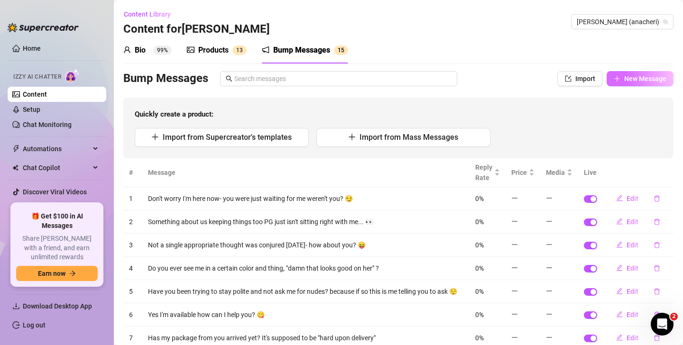
click at [638, 79] on span "New Message" at bounding box center [645, 79] width 42 height 8
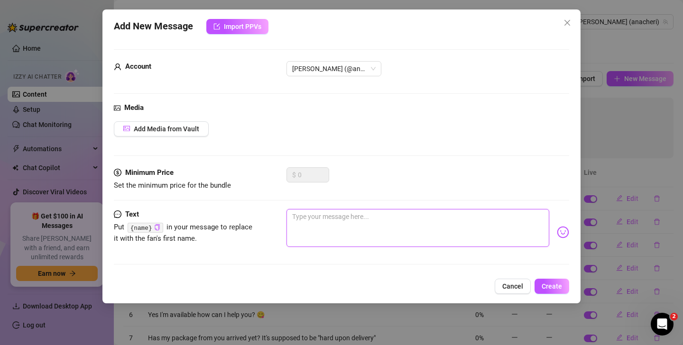
click at [402, 225] on textarea at bounding box center [417, 228] width 263 height 38
click at [300, 216] on textarea "Can you see me?" at bounding box center [417, 228] width 263 height 38
click at [549, 285] on span "Create" at bounding box center [551, 287] width 20 height 8
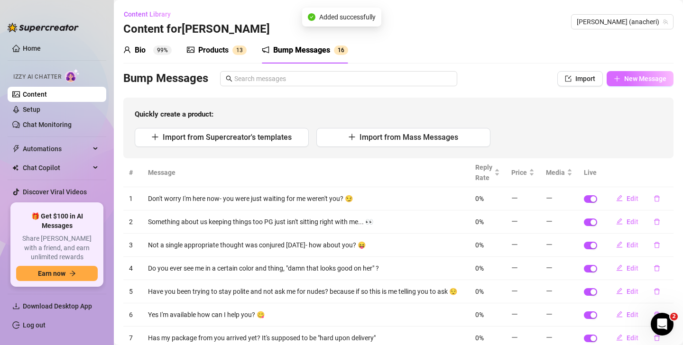
click at [642, 81] on span "New Message" at bounding box center [645, 79] width 42 height 8
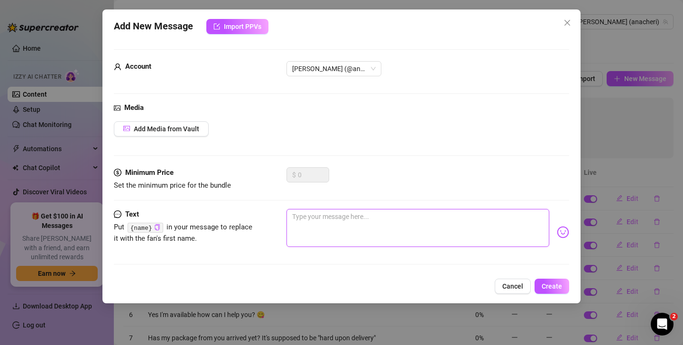
click at [411, 228] on textarea at bounding box center [417, 228] width 263 height 38
click at [553, 290] on button "Create" at bounding box center [551, 286] width 35 height 15
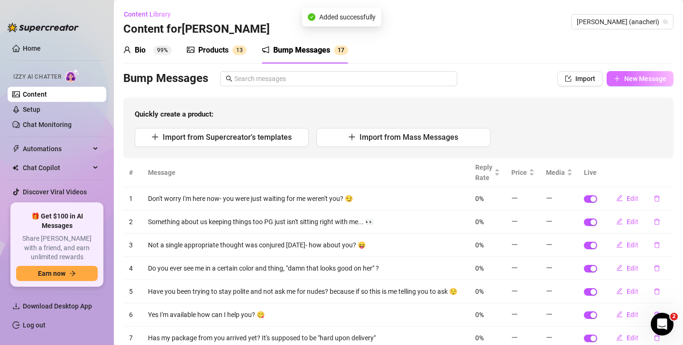
click at [642, 83] on button "New Message" at bounding box center [639, 78] width 67 height 15
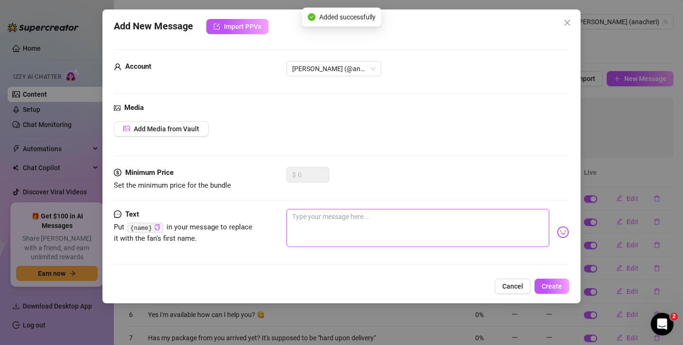
click at [378, 218] on textarea at bounding box center [417, 228] width 263 height 38
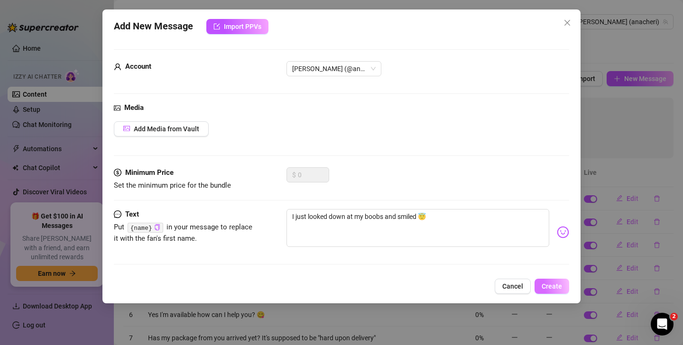
click at [552, 286] on span "Create" at bounding box center [551, 287] width 20 height 8
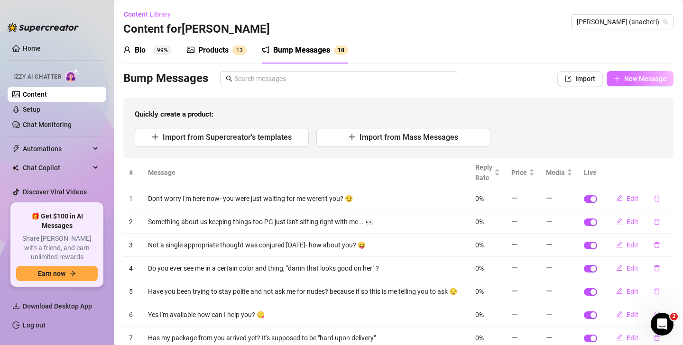
click at [631, 79] on span "New Message" at bounding box center [645, 79] width 42 height 8
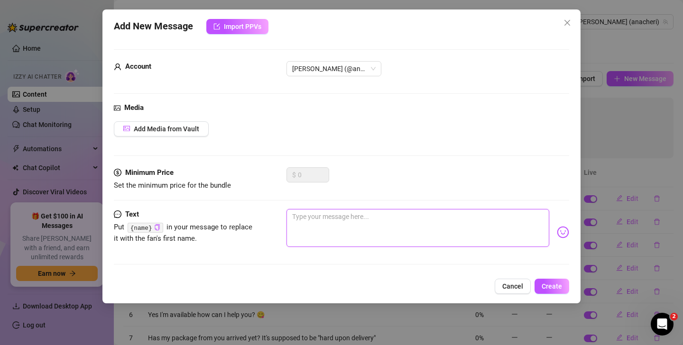
click at [356, 219] on textarea at bounding box center [417, 228] width 263 height 38
click at [555, 286] on span "Create" at bounding box center [551, 287] width 20 height 8
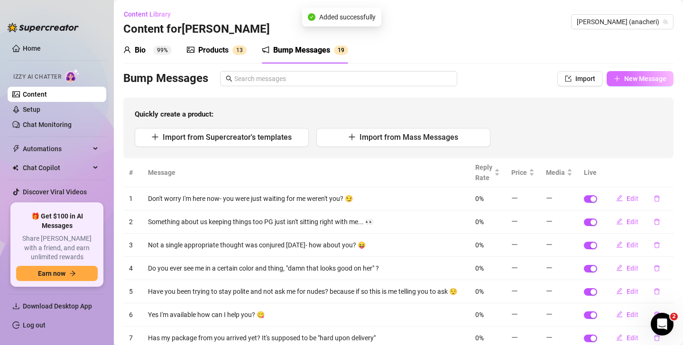
click at [638, 78] on span "New Message" at bounding box center [645, 79] width 42 height 8
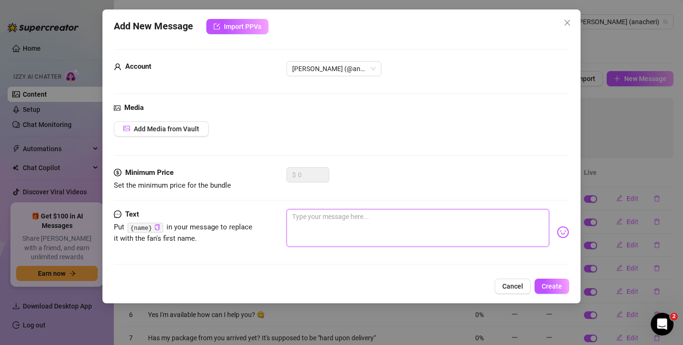
click at [367, 220] on textarea at bounding box center [417, 228] width 263 height 38
click at [552, 283] on span "Create" at bounding box center [551, 287] width 20 height 8
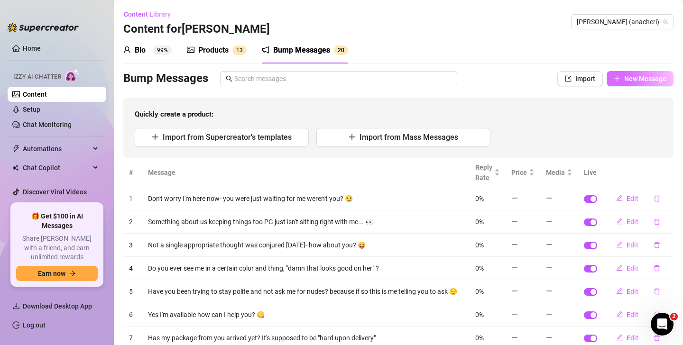
click at [637, 73] on button "New Message" at bounding box center [639, 78] width 67 height 15
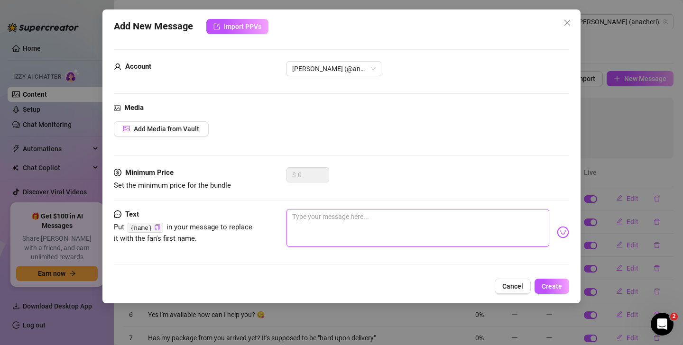
click at [377, 229] on textarea at bounding box center [417, 228] width 263 height 38
click at [557, 288] on span "Create" at bounding box center [551, 287] width 20 height 8
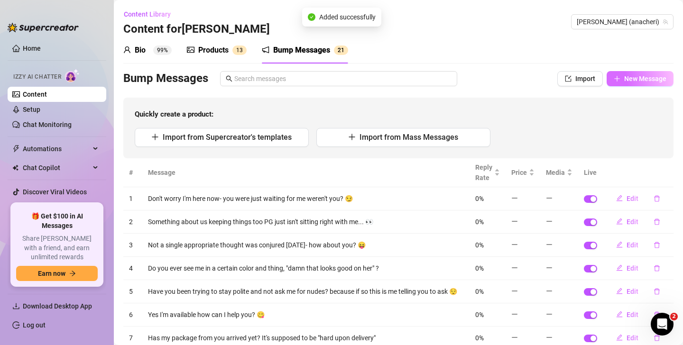
click at [637, 80] on span "New Message" at bounding box center [645, 79] width 42 height 8
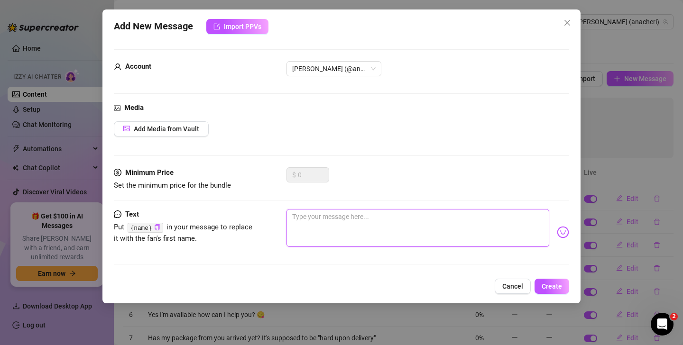
click at [411, 234] on textarea at bounding box center [417, 228] width 263 height 38
click at [545, 284] on span "Create" at bounding box center [551, 287] width 20 height 8
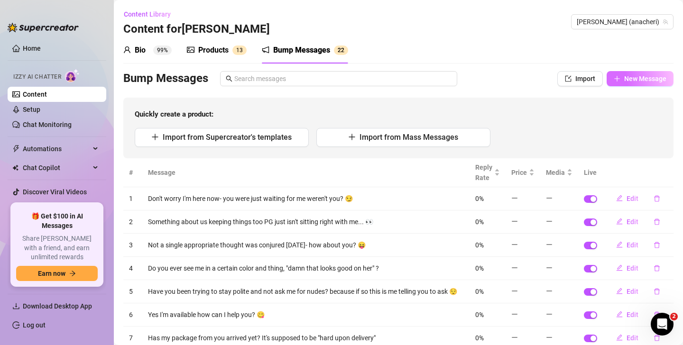
click at [645, 76] on span "New Message" at bounding box center [645, 79] width 42 height 8
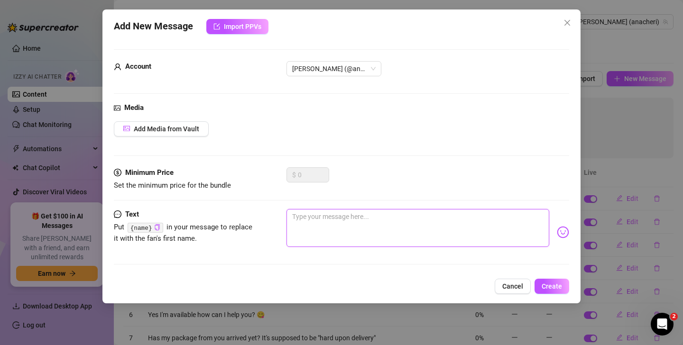
click at [387, 223] on textarea at bounding box center [417, 228] width 263 height 38
click at [550, 285] on span "Create" at bounding box center [551, 287] width 20 height 8
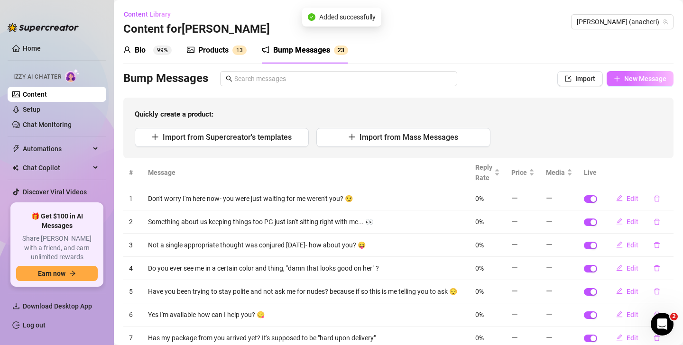
click at [624, 81] on span "New Message" at bounding box center [645, 79] width 42 height 8
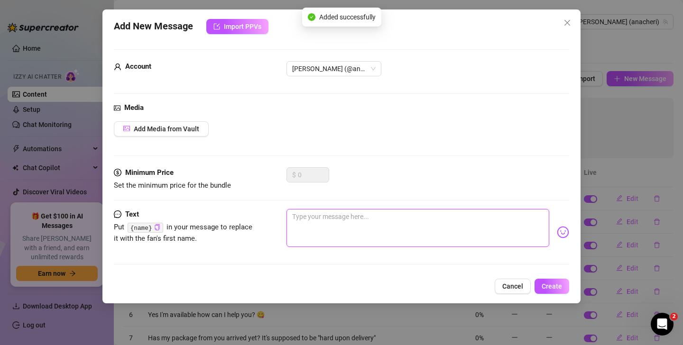
click at [396, 224] on textarea at bounding box center [417, 228] width 263 height 38
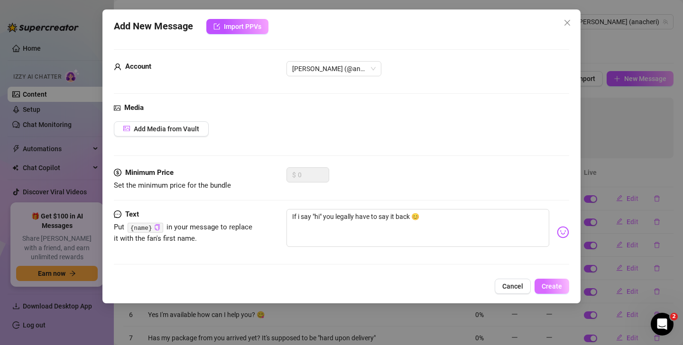
click at [550, 284] on span "Create" at bounding box center [551, 287] width 20 height 8
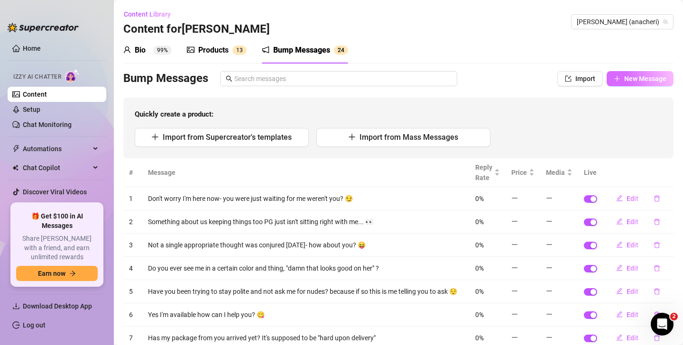
click at [636, 77] on span "New Message" at bounding box center [645, 79] width 42 height 8
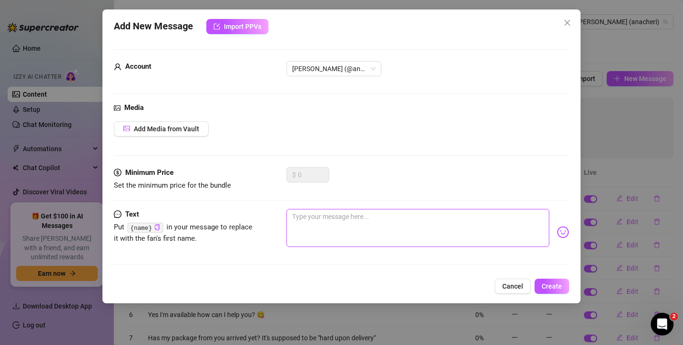
click at [355, 223] on textarea at bounding box center [417, 228] width 263 height 38
click at [550, 284] on span "Create" at bounding box center [551, 287] width 20 height 8
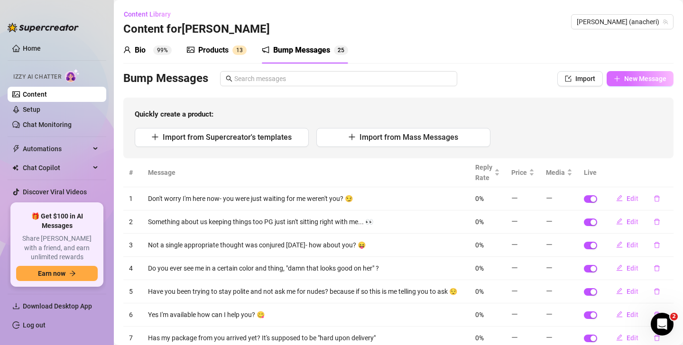
click at [634, 80] on span "New Message" at bounding box center [645, 79] width 42 height 8
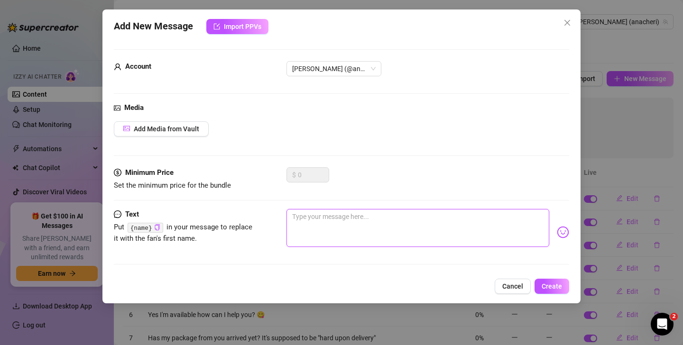
click at [357, 217] on textarea at bounding box center [417, 228] width 263 height 38
click at [472, 223] on textarea "Stalking me? (I want the answer to be yes because I'm crazy" at bounding box center [417, 228] width 263 height 38
click at [555, 285] on span "Create" at bounding box center [551, 287] width 20 height 8
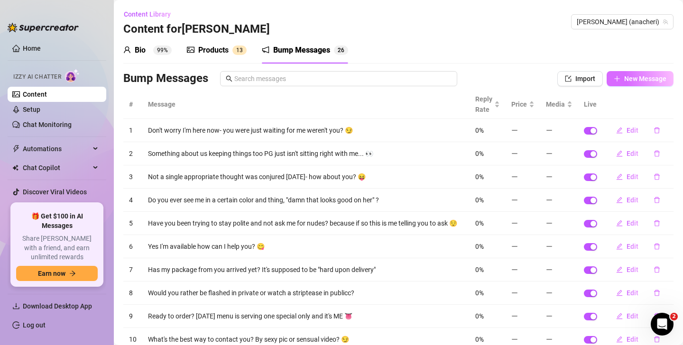
click at [638, 77] on span "New Message" at bounding box center [645, 79] width 42 height 8
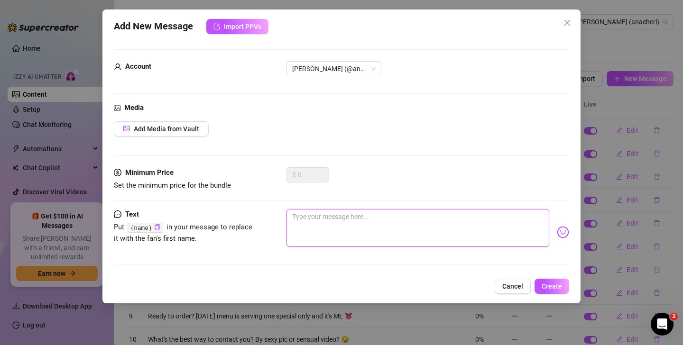
click at [338, 217] on textarea at bounding box center [417, 228] width 263 height 38
click at [512, 217] on textarea "Pop quiz: do you wanna see my boobs or my biggest secret? (trick question 😉" at bounding box center [417, 228] width 263 height 38
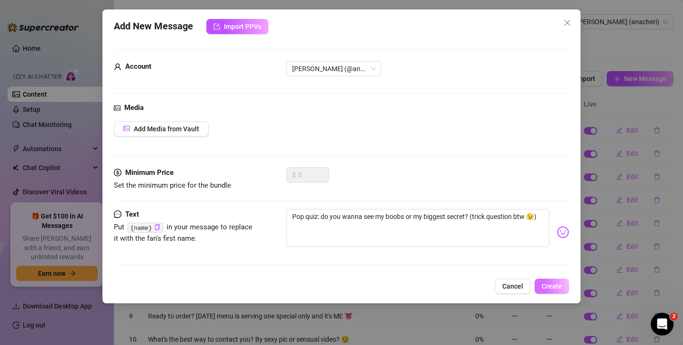
click at [556, 286] on span "Create" at bounding box center [551, 287] width 20 height 8
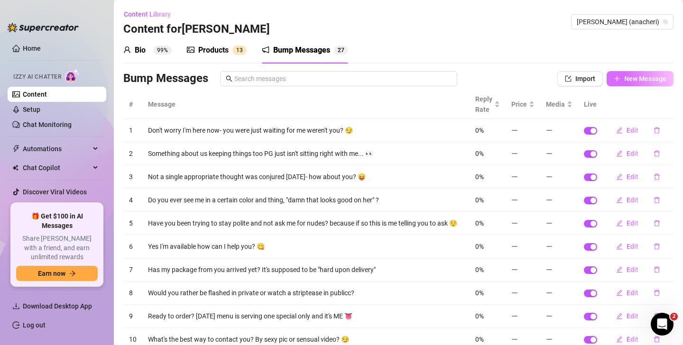
click at [626, 82] on span "New Message" at bounding box center [645, 79] width 42 height 8
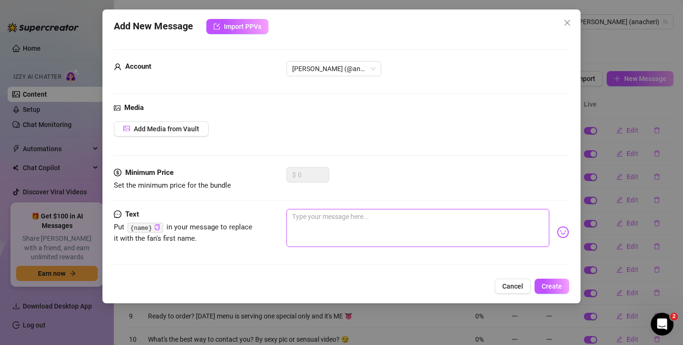
click at [382, 230] on textarea at bounding box center [417, 228] width 263 height 38
click at [555, 284] on span "Create" at bounding box center [551, 287] width 20 height 8
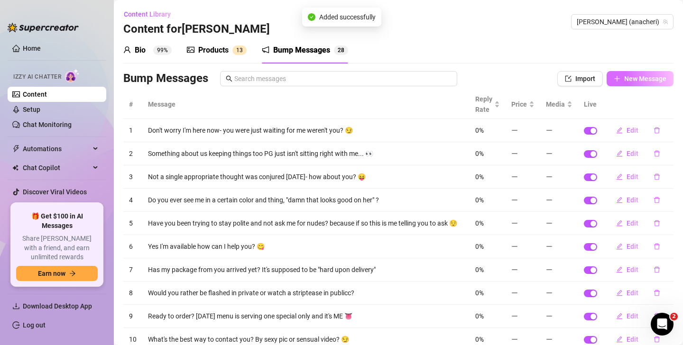
click at [632, 77] on span "New Message" at bounding box center [645, 79] width 42 height 8
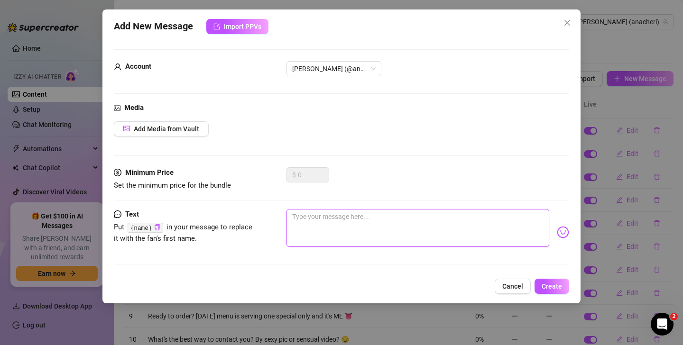
click at [384, 232] on textarea at bounding box center [417, 228] width 263 height 38
click at [556, 287] on span "Create" at bounding box center [551, 287] width 20 height 8
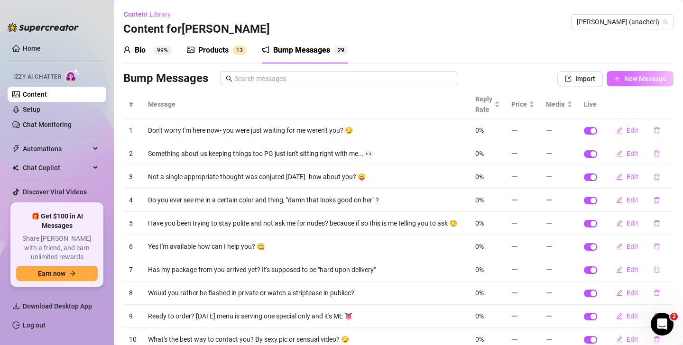
click at [630, 79] on span "New Message" at bounding box center [645, 79] width 42 height 8
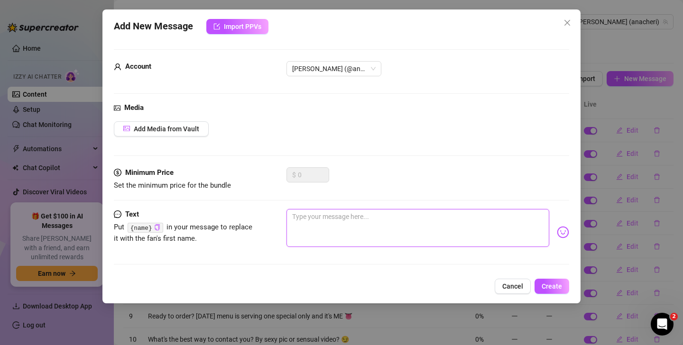
click at [395, 228] on textarea at bounding box center [417, 228] width 263 height 38
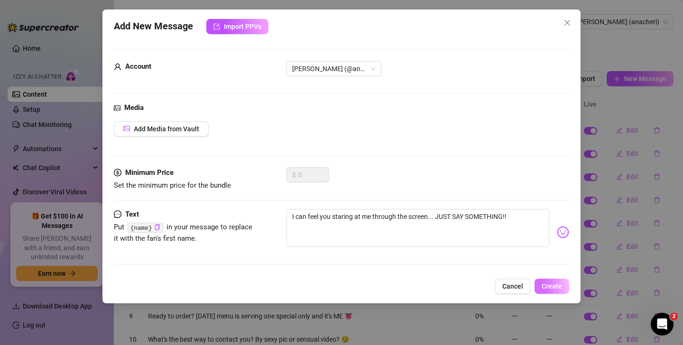
click at [549, 288] on span "Create" at bounding box center [551, 287] width 20 height 8
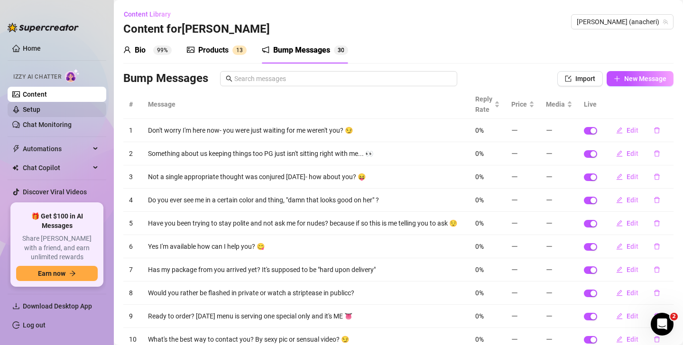
click at [38, 111] on link "Setup" at bounding box center [32, 110] width 18 height 8
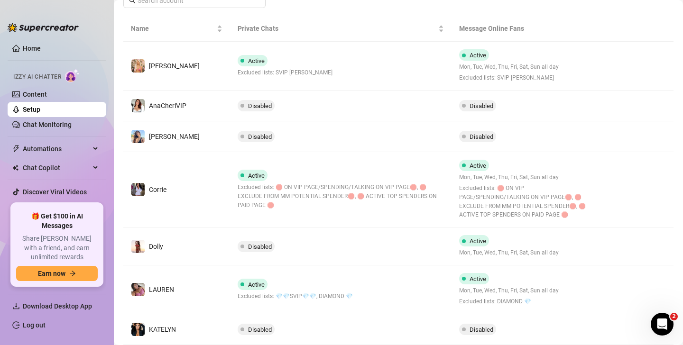
scroll to position [345, 0]
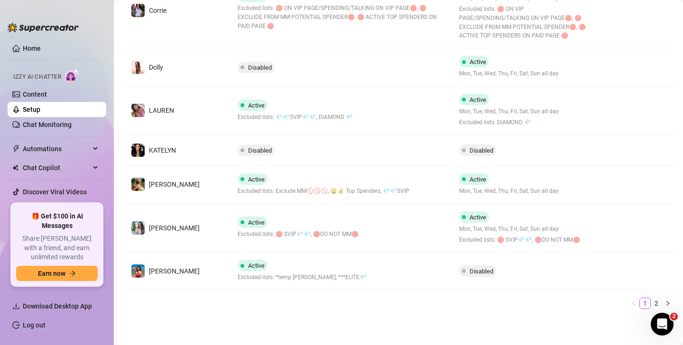
click at [380, 268] on td "Active Excluded lists: *temp [PERSON_NAME], ***ELITE💎" at bounding box center [341, 271] width 222 height 38
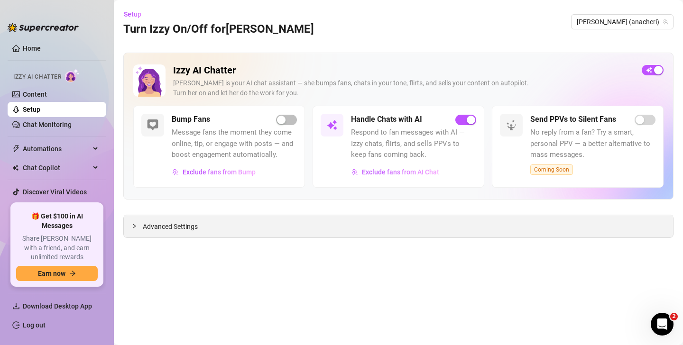
click at [163, 225] on span "Advanced Settings" at bounding box center [170, 226] width 55 height 10
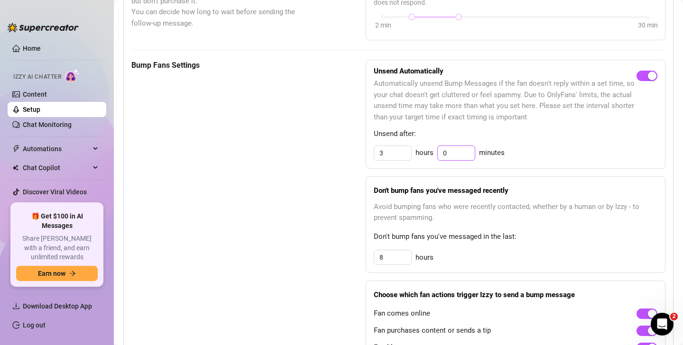
scroll to position [430, 0]
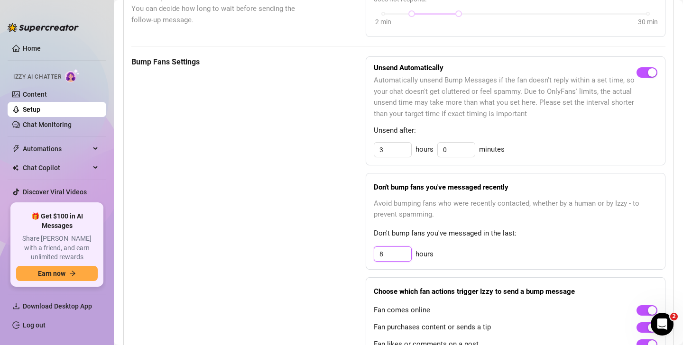
click at [393, 255] on input "8" at bounding box center [392, 254] width 37 height 14
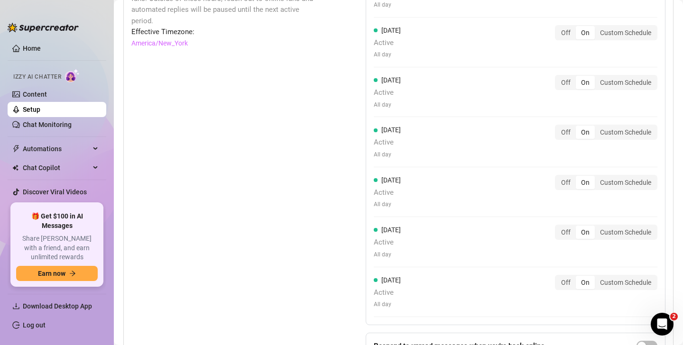
scroll to position [995, 0]
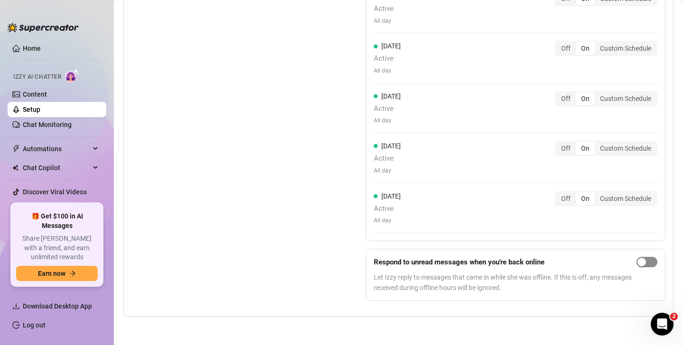
click at [646, 263] on span "button" at bounding box center [646, 262] width 21 height 10
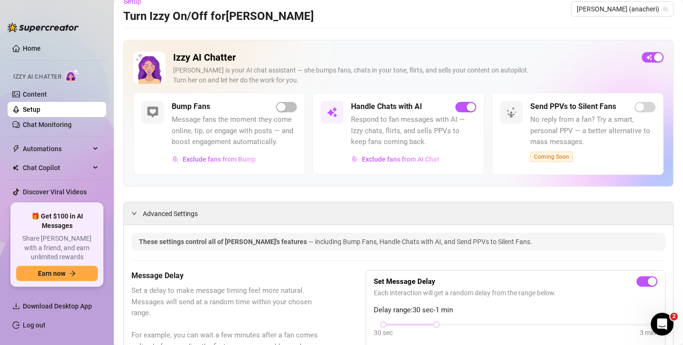
scroll to position [0, 0]
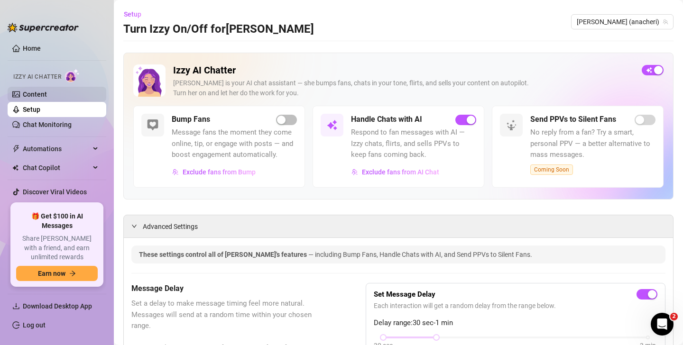
click at [31, 97] on link "Content" at bounding box center [35, 95] width 24 height 8
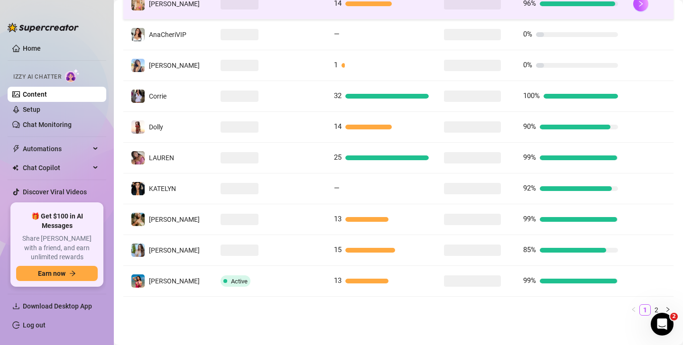
scroll to position [242, 0]
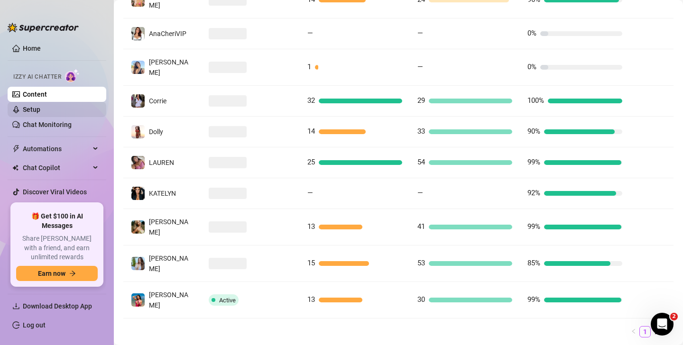
click at [40, 111] on link "Setup" at bounding box center [32, 110] width 18 height 8
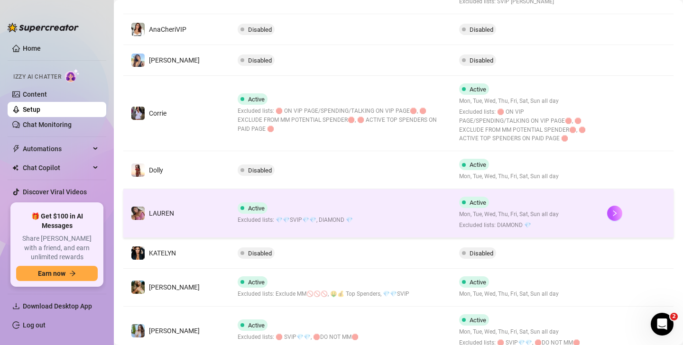
scroll to position [345, 0]
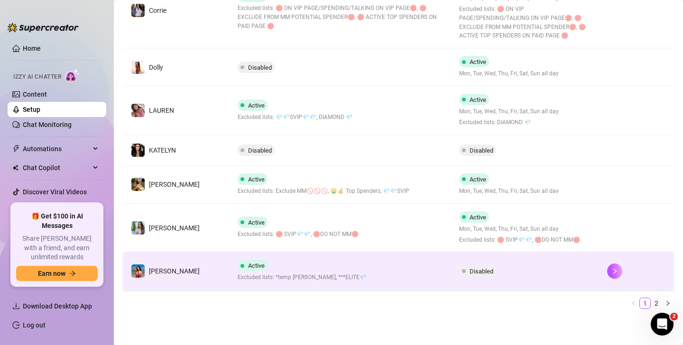
click at [478, 271] on span "Disabled" at bounding box center [481, 271] width 24 height 7
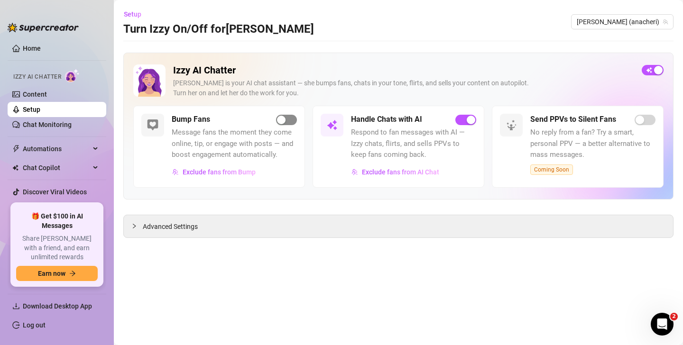
click at [282, 120] on div "button" at bounding box center [281, 120] width 9 height 9
click at [134, 13] on span "Setup" at bounding box center [133, 14] width 18 height 8
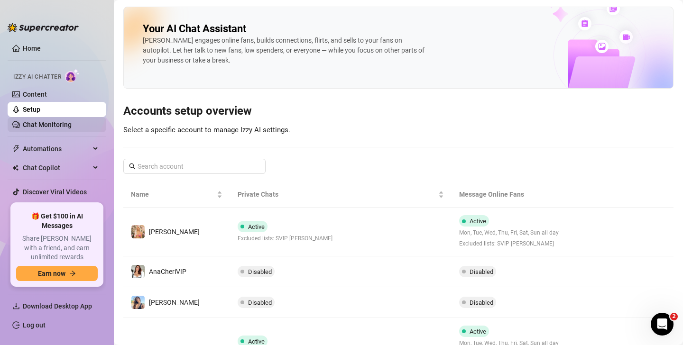
click at [45, 124] on link "Chat Monitoring" at bounding box center [47, 125] width 49 height 8
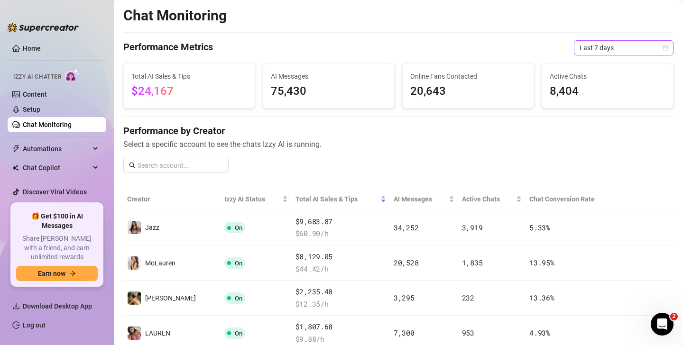
click at [659, 47] on span "Last 7 days" at bounding box center [623, 48] width 88 height 14
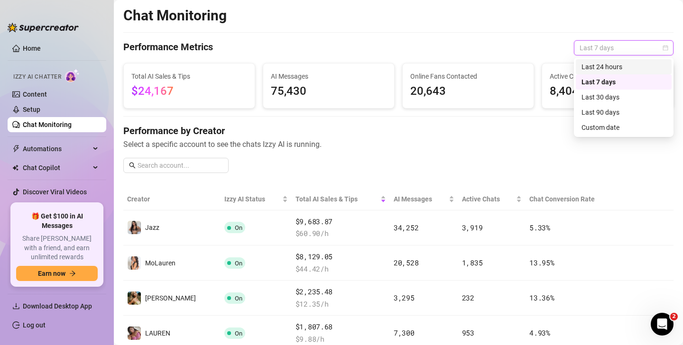
click at [597, 65] on div "Last 24 hours" at bounding box center [623, 67] width 84 height 10
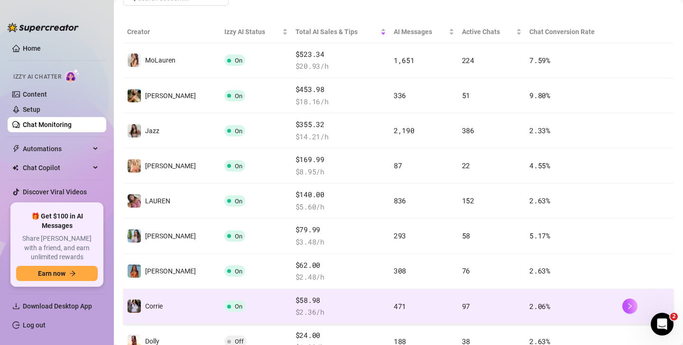
scroll to position [127, 0]
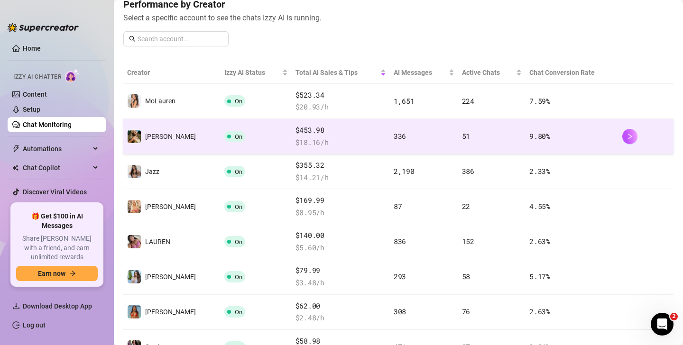
click at [335, 138] on span "$ 18.16 /h" at bounding box center [340, 142] width 91 height 11
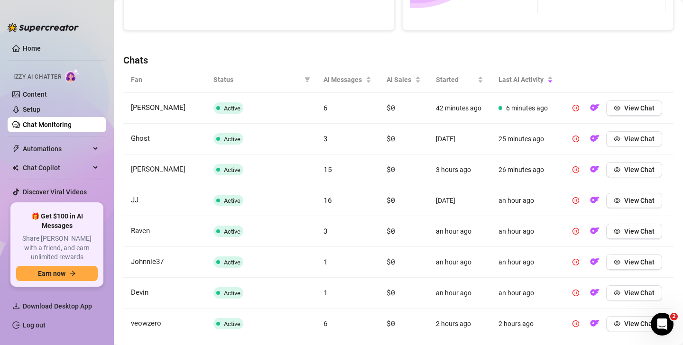
scroll to position [107, 0]
